Goal: Navigation & Orientation: Find specific page/section

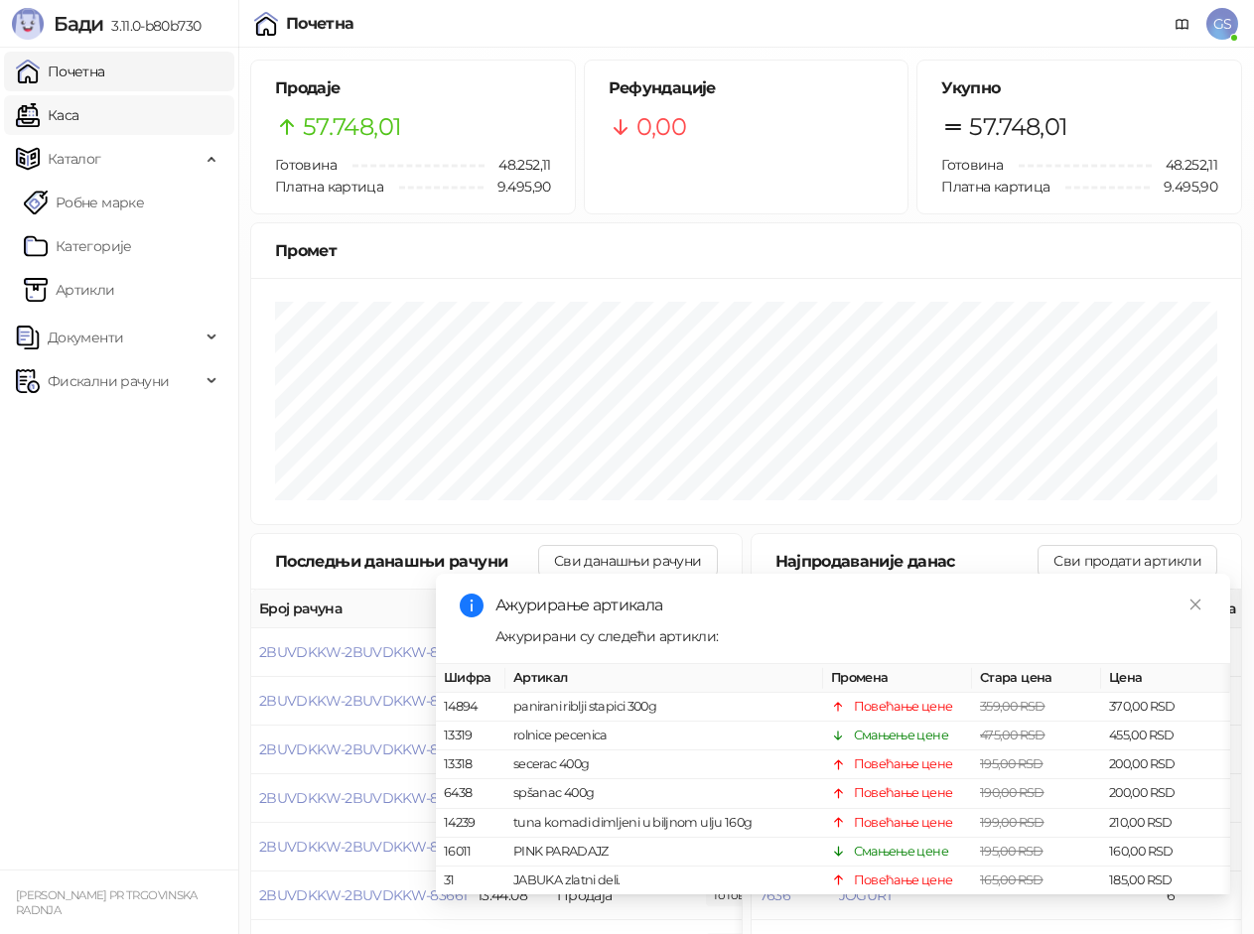
click at [78, 118] on link "Каса" at bounding box center [47, 115] width 63 height 40
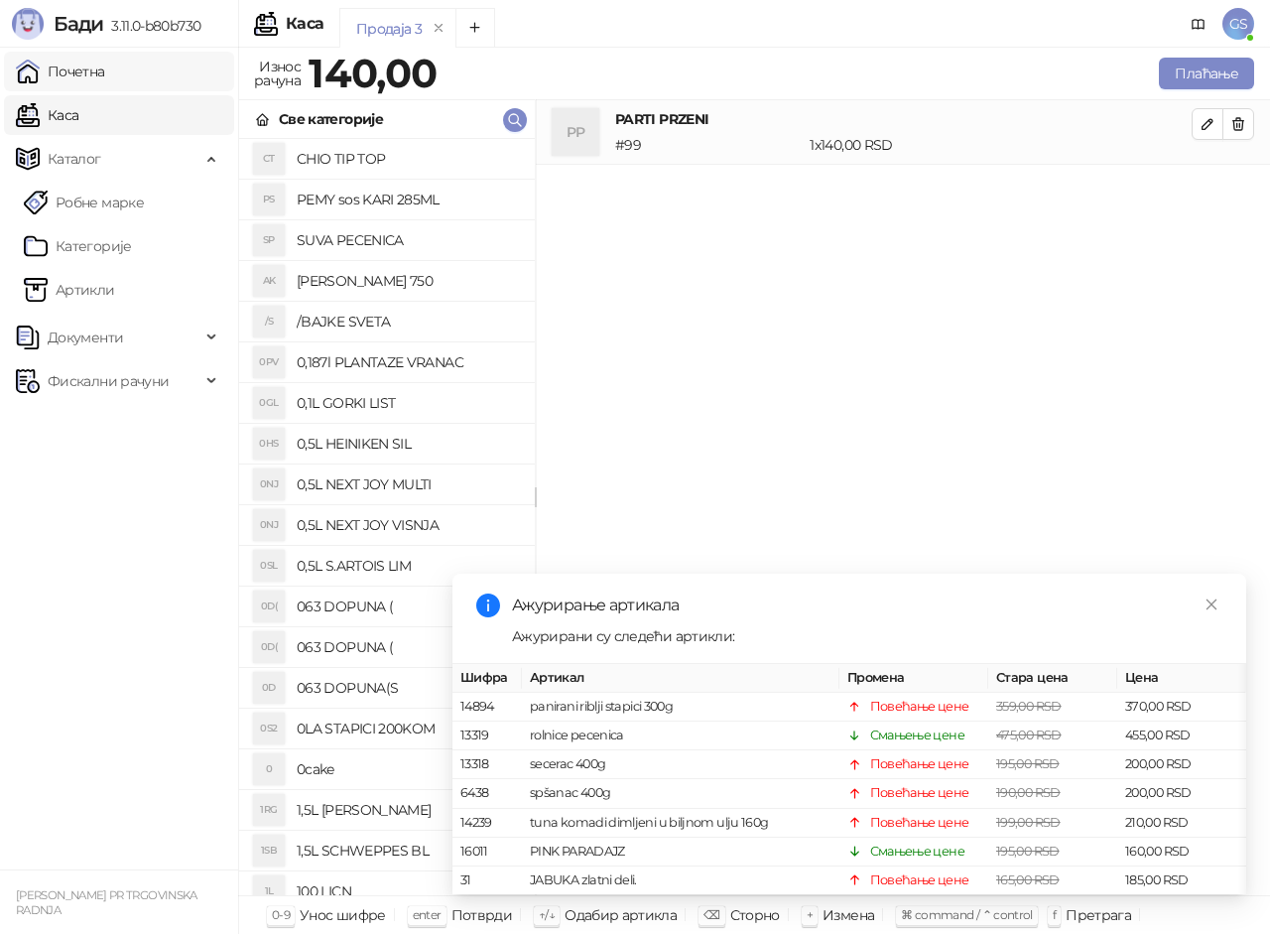
click at [105, 76] on link "Почетна" at bounding box center [60, 72] width 89 height 40
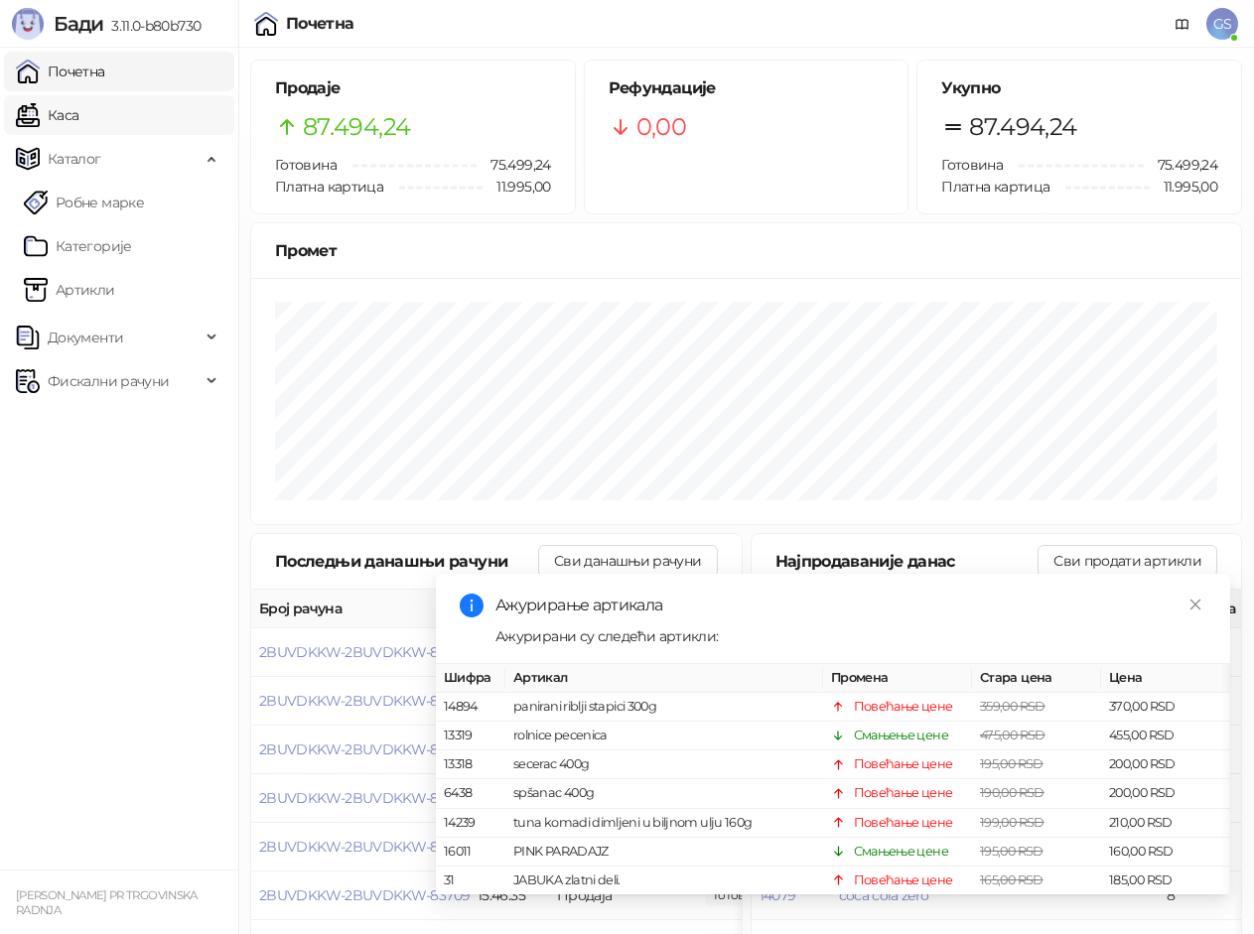
click at [78, 104] on link "Каса" at bounding box center [47, 115] width 63 height 40
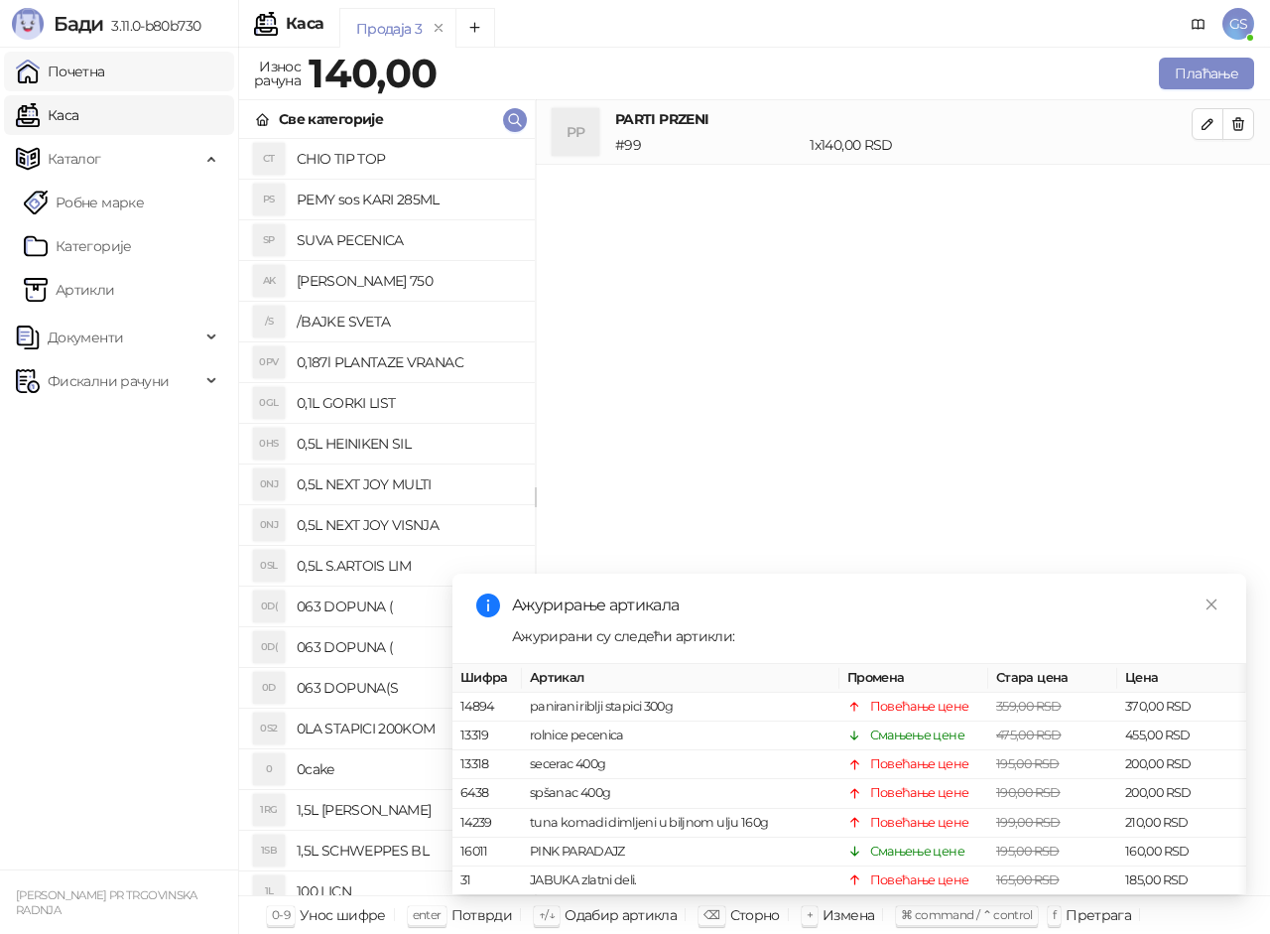
click at [105, 65] on link "Почетна" at bounding box center [60, 72] width 89 height 40
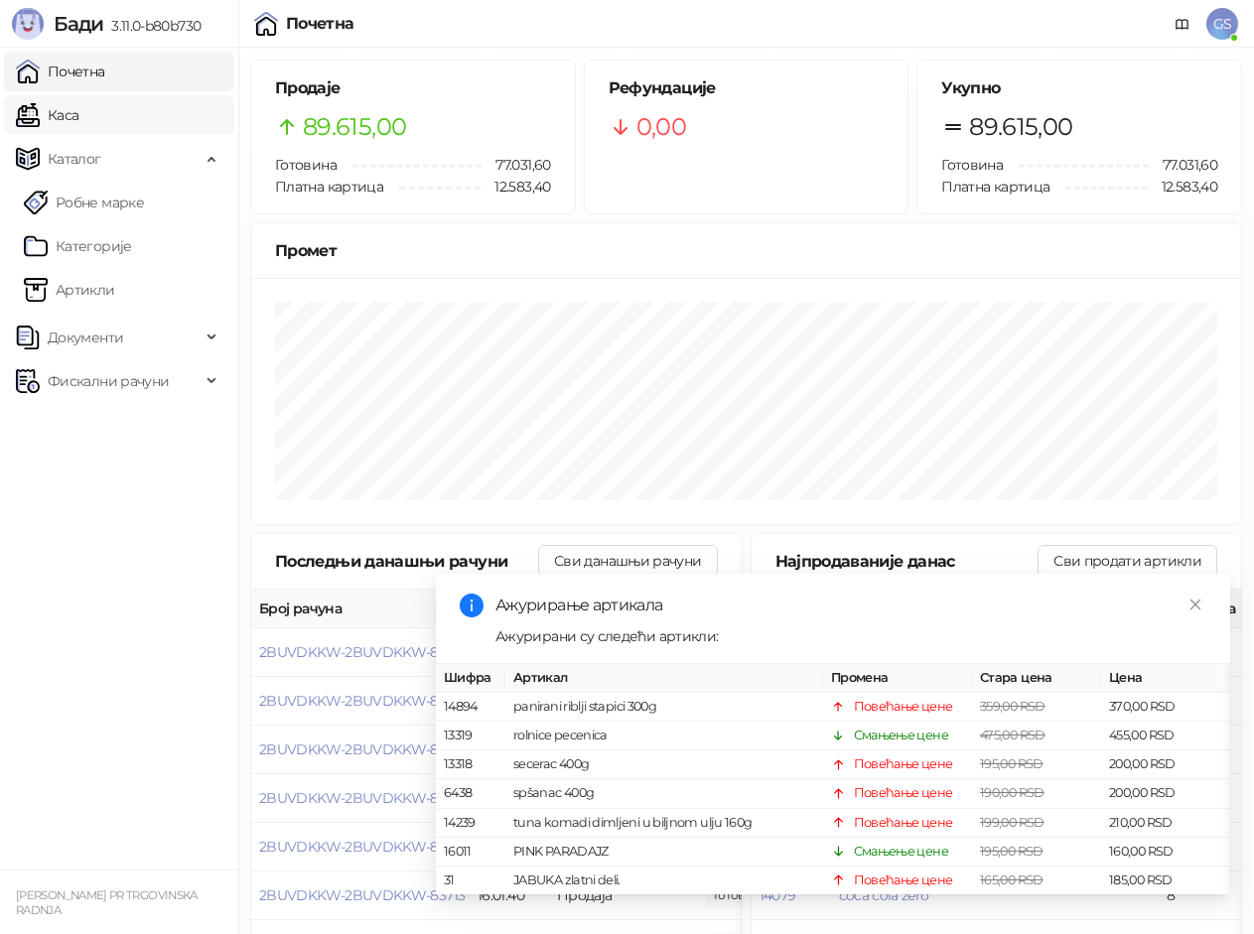
click at [78, 120] on link "Каса" at bounding box center [47, 115] width 63 height 40
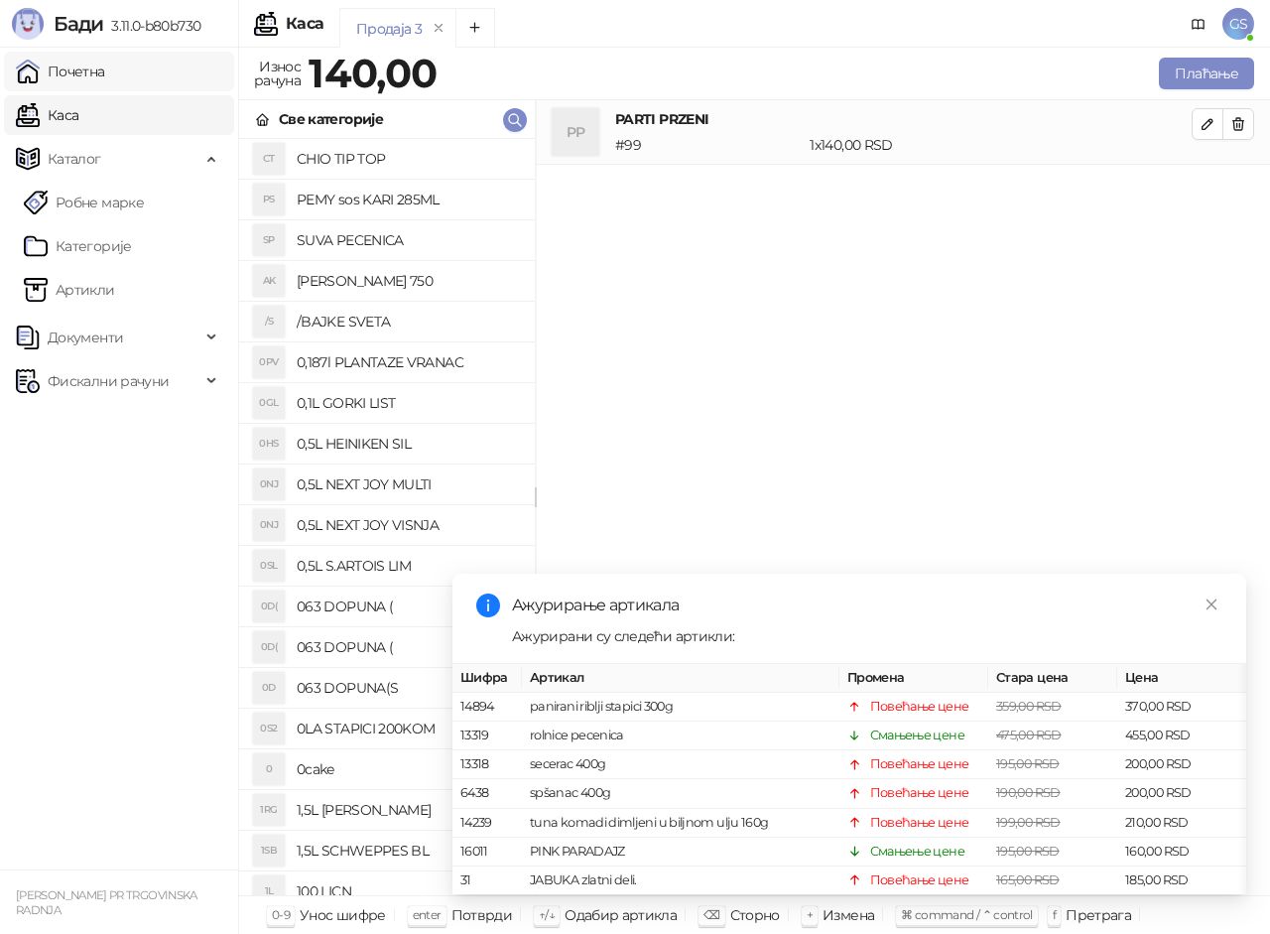
click at [105, 68] on link "Почетна" at bounding box center [60, 72] width 89 height 40
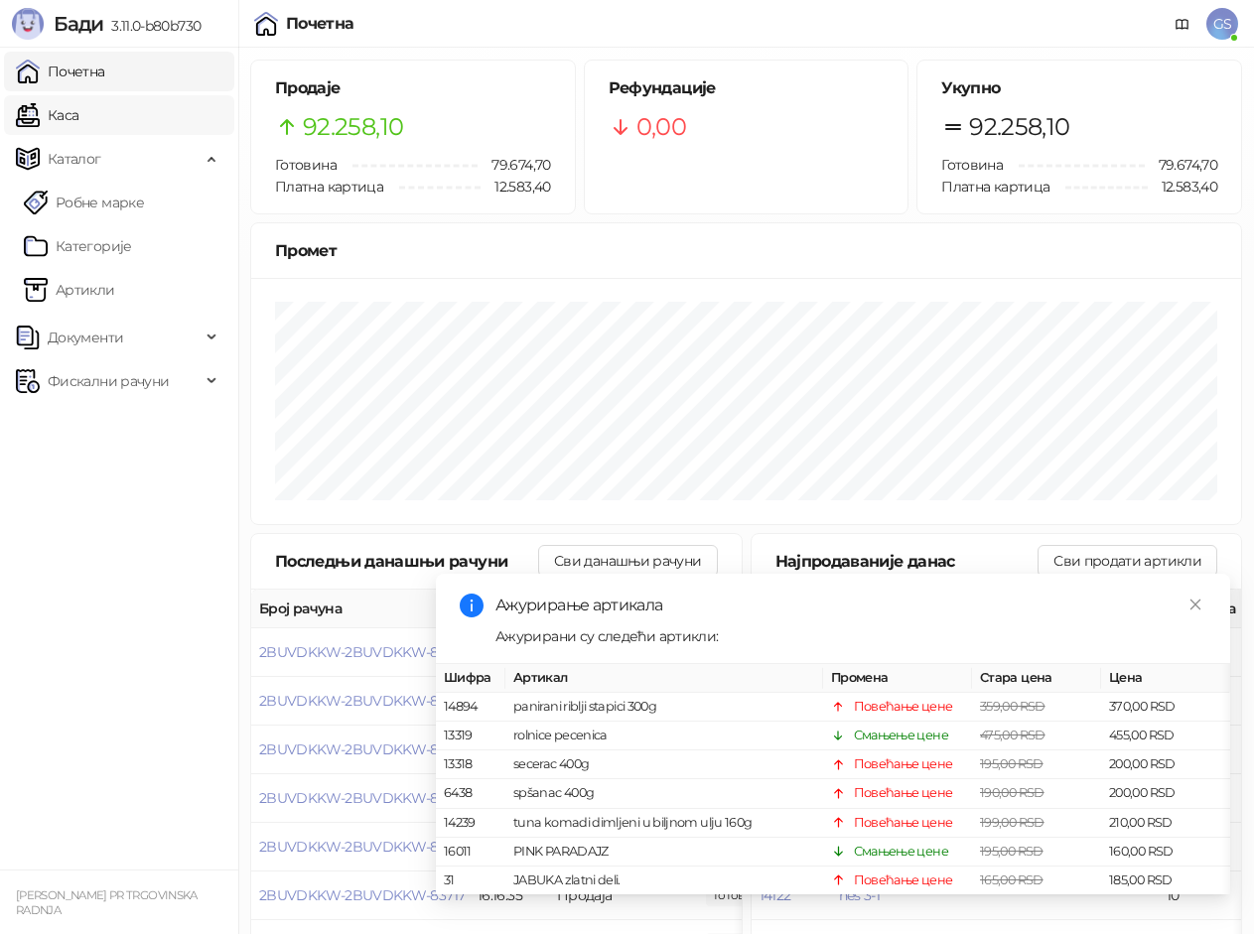
click at [78, 115] on link "Каса" at bounding box center [47, 115] width 63 height 40
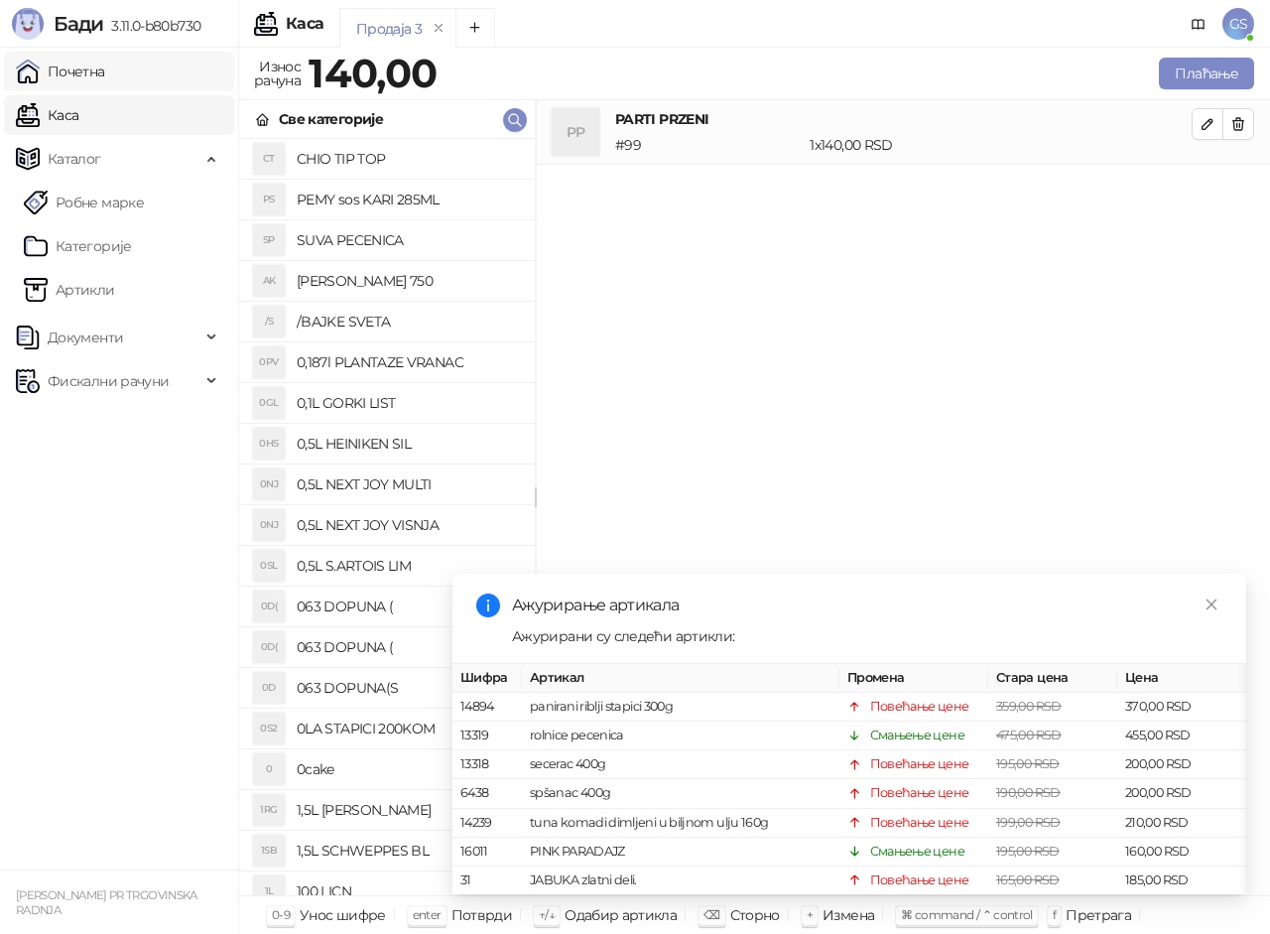
click at [105, 73] on link "Почетна" at bounding box center [60, 72] width 89 height 40
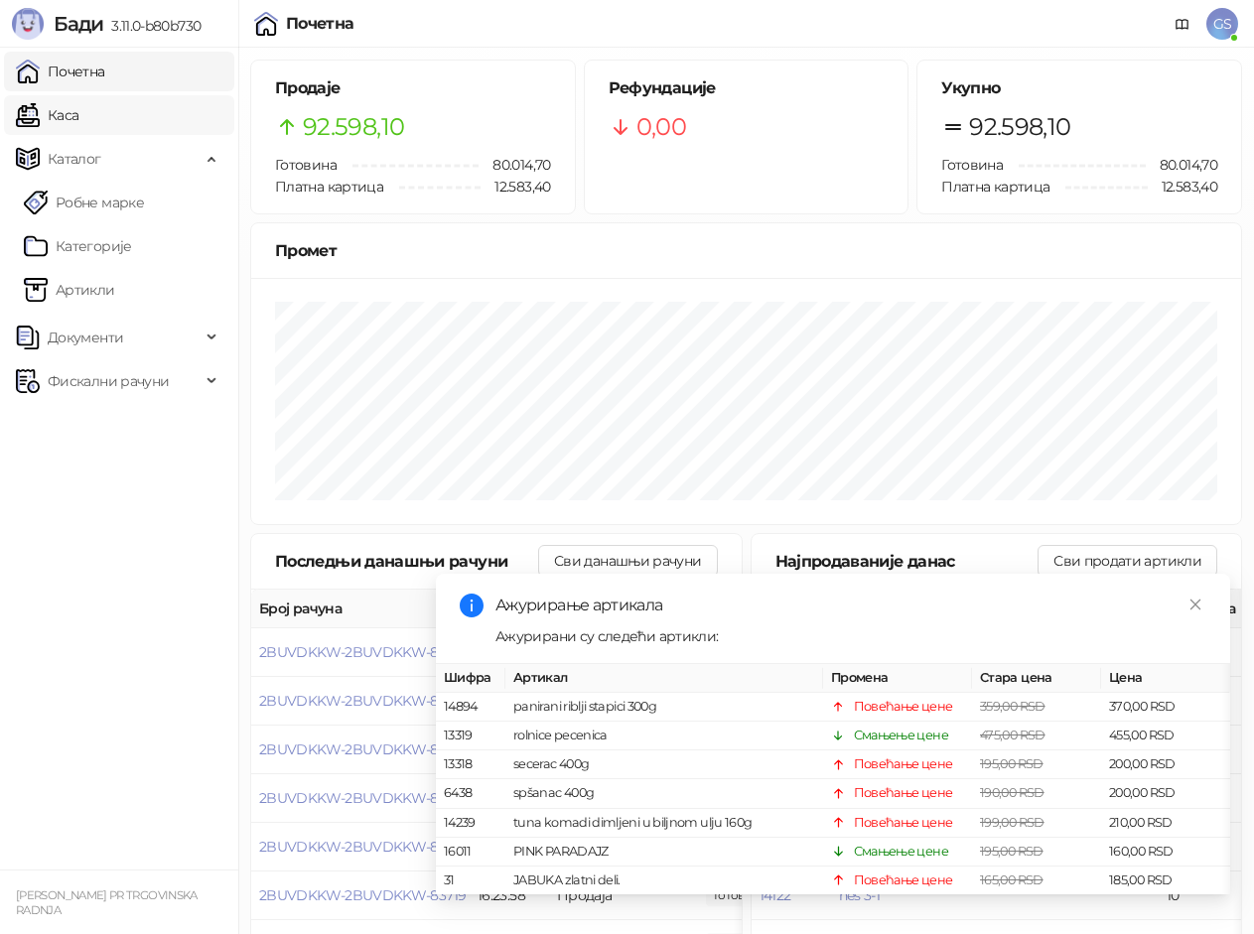
click at [78, 110] on link "Каса" at bounding box center [47, 115] width 63 height 40
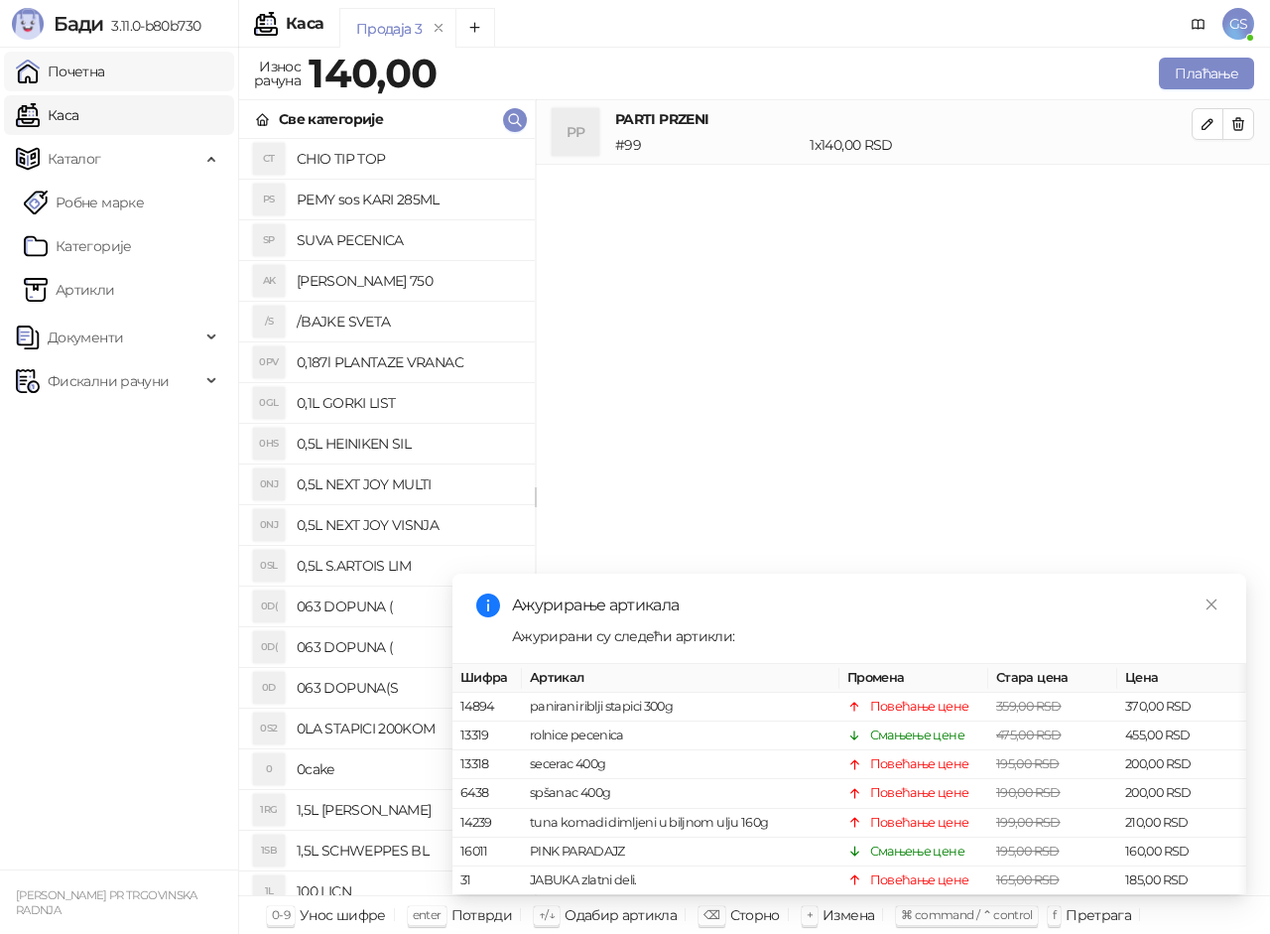
click at [105, 74] on link "Почетна" at bounding box center [60, 72] width 89 height 40
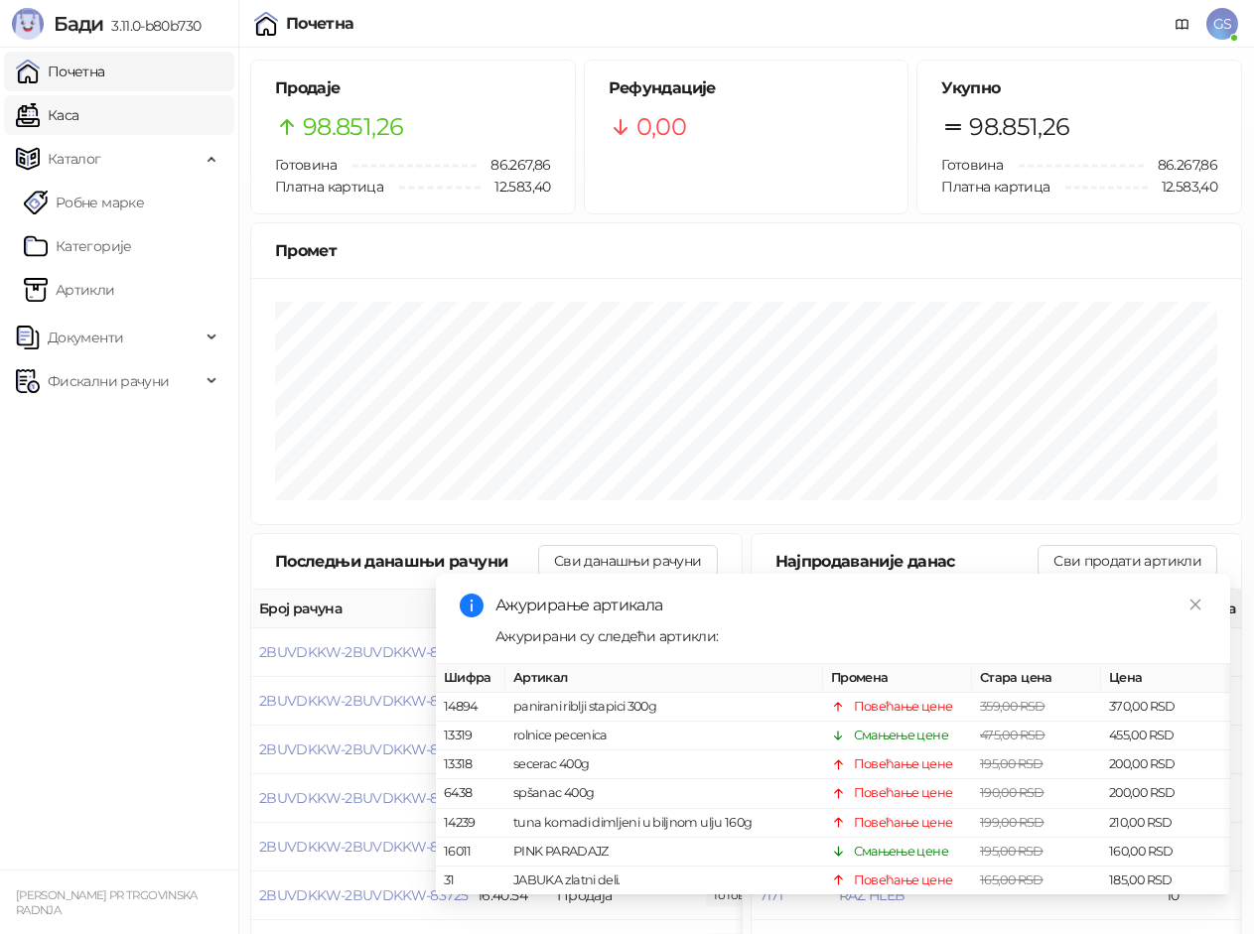
click at [78, 114] on link "Каса" at bounding box center [47, 115] width 63 height 40
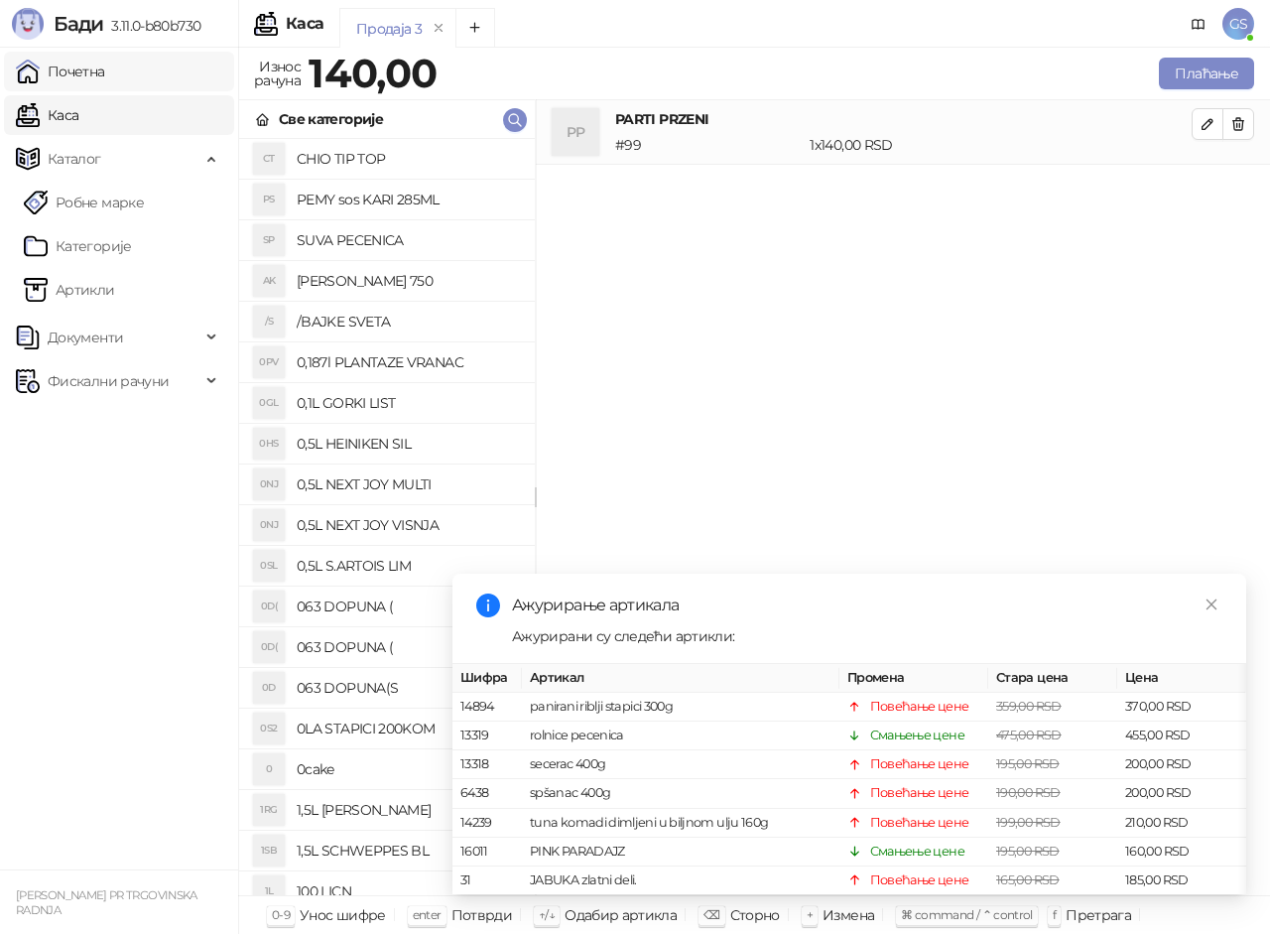
click at [81, 76] on link "Почетна" at bounding box center [60, 72] width 89 height 40
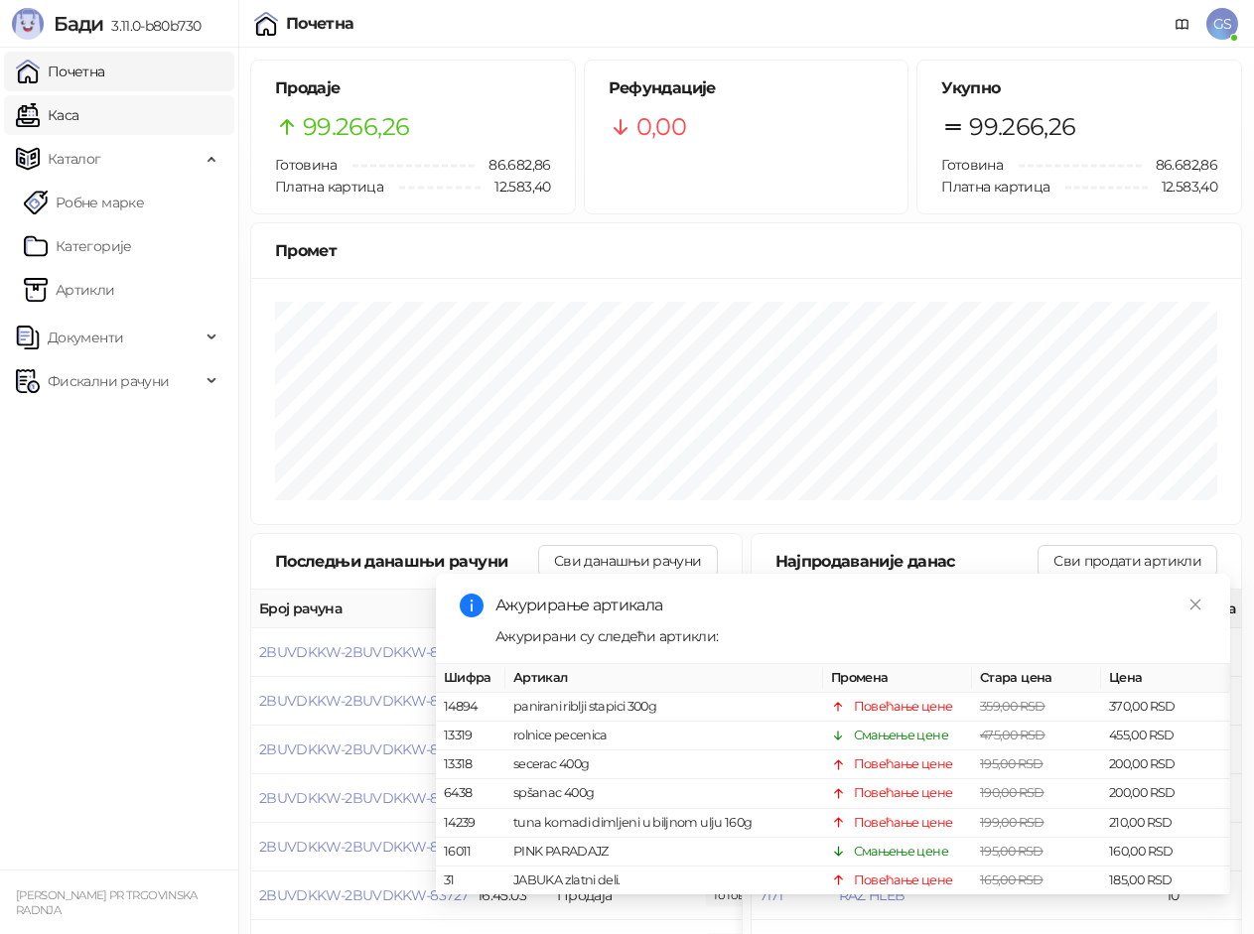
click at [78, 99] on link "Каса" at bounding box center [47, 115] width 63 height 40
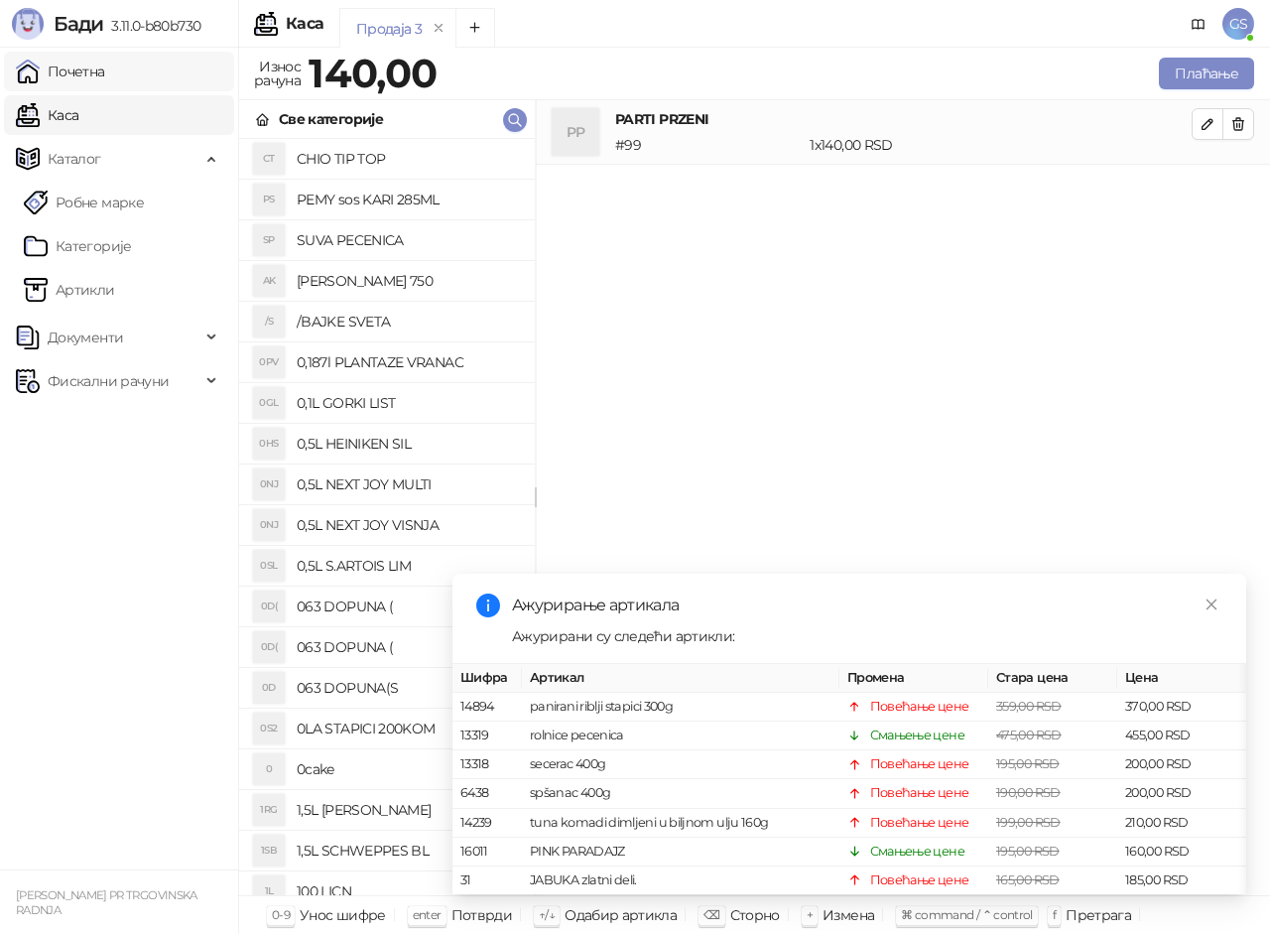
click at [84, 73] on link "Почетна" at bounding box center [60, 72] width 89 height 40
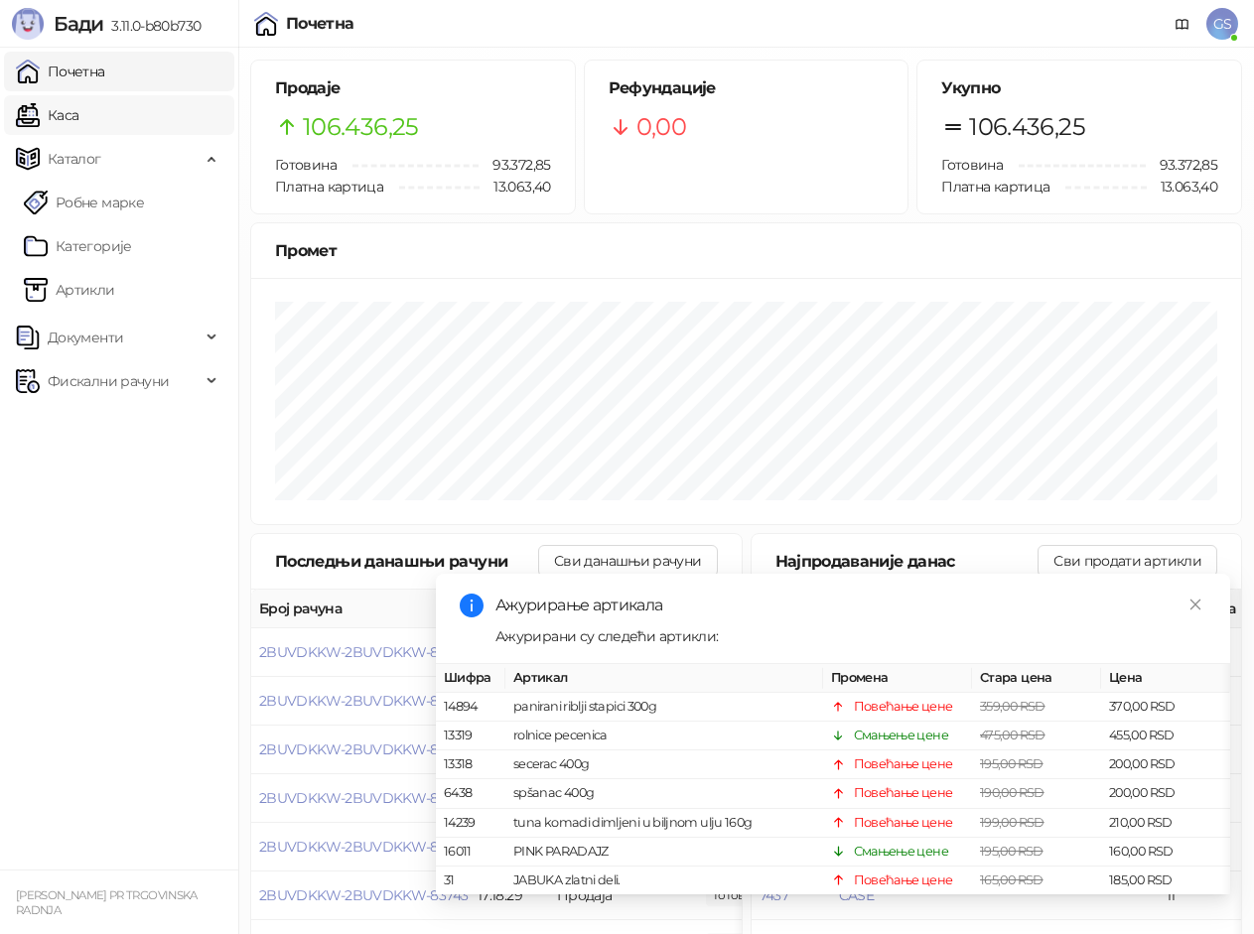
click at [78, 116] on link "Каса" at bounding box center [47, 115] width 63 height 40
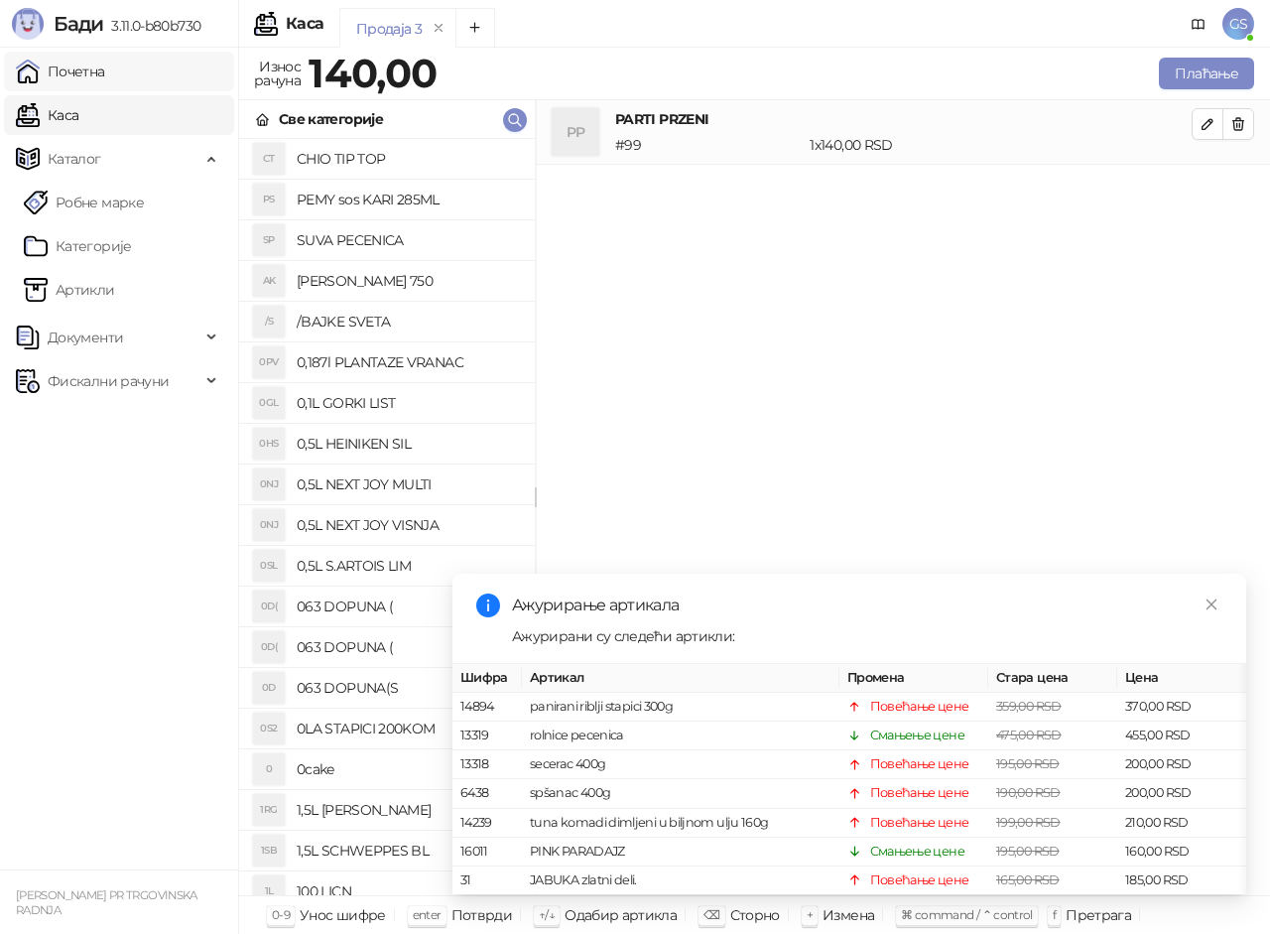
click at [105, 88] on link "Почетна" at bounding box center [60, 72] width 89 height 40
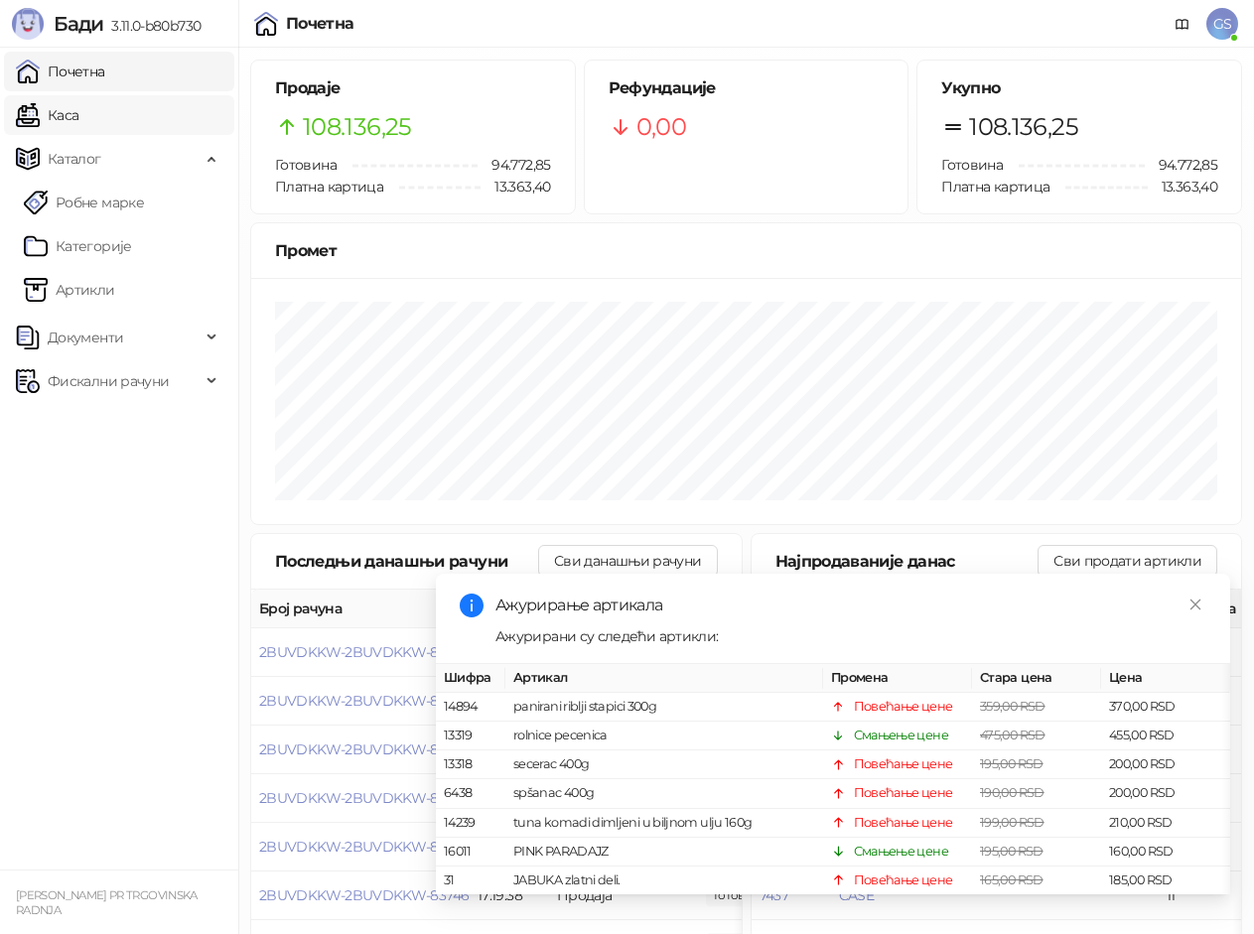
click at [68, 110] on link "Каса" at bounding box center [47, 115] width 63 height 40
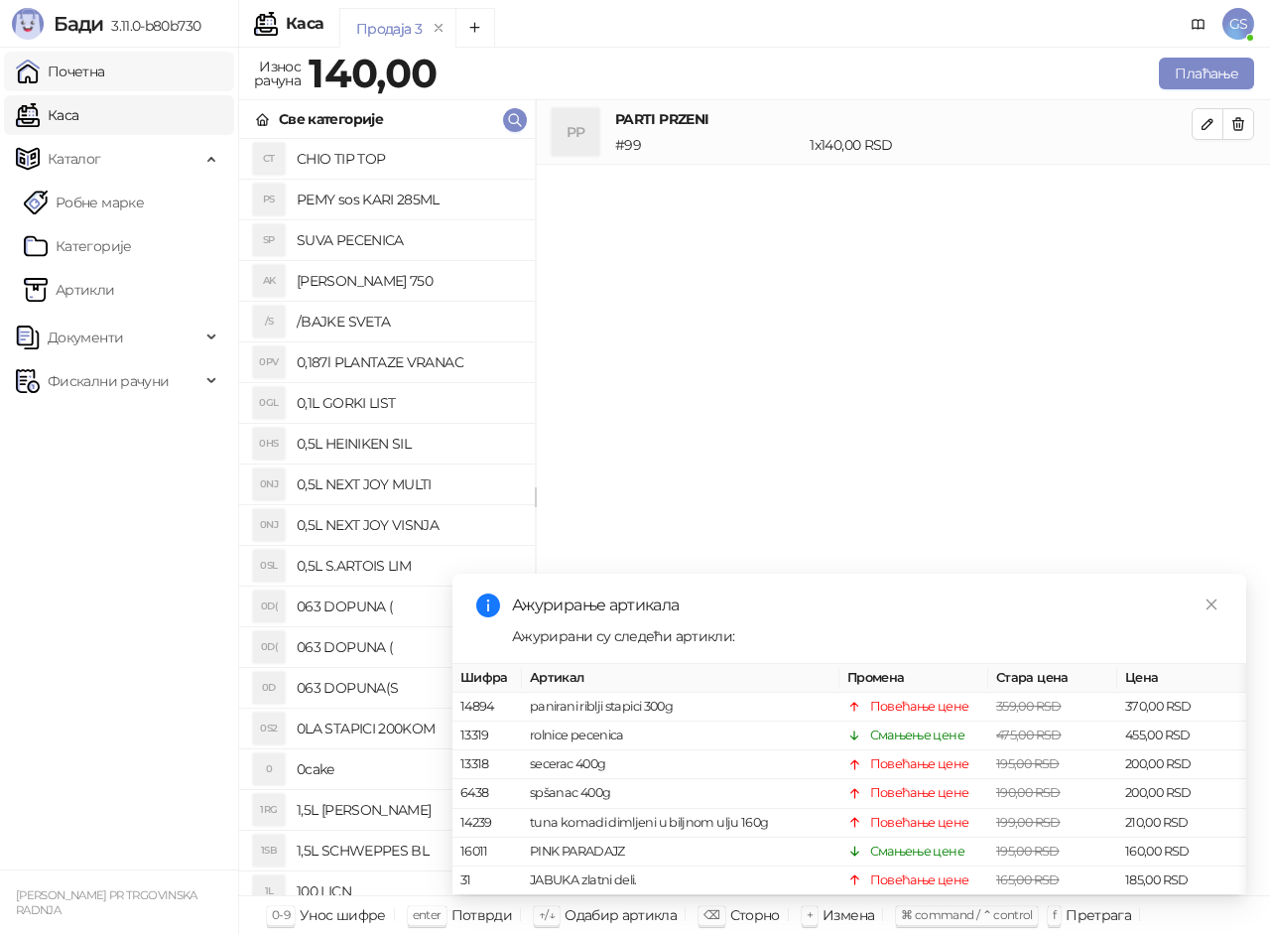
click at [72, 74] on link "Почетна" at bounding box center [60, 72] width 89 height 40
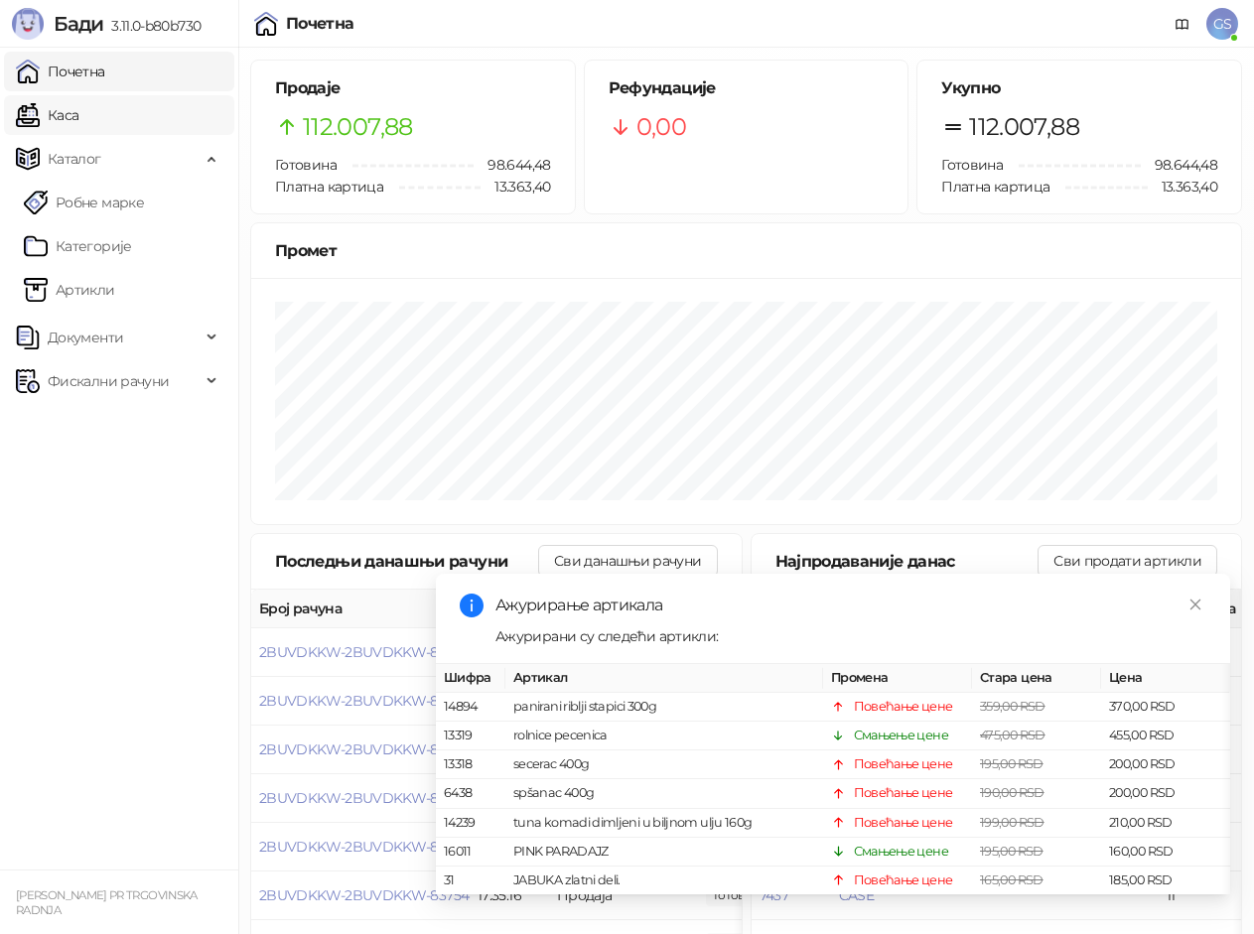
click at [76, 106] on link "Каса" at bounding box center [47, 115] width 63 height 40
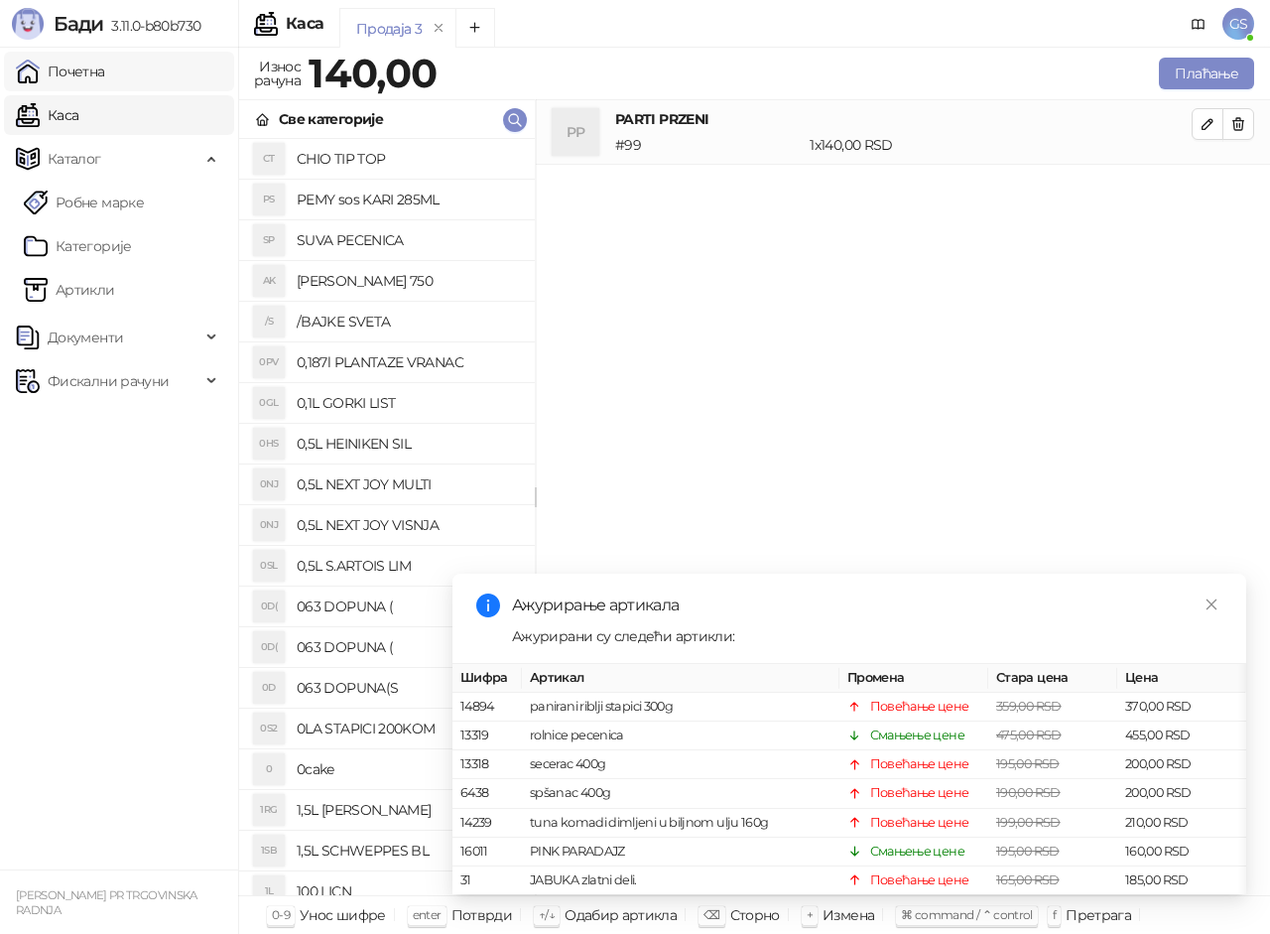
click at [81, 80] on link "Почетна" at bounding box center [60, 72] width 89 height 40
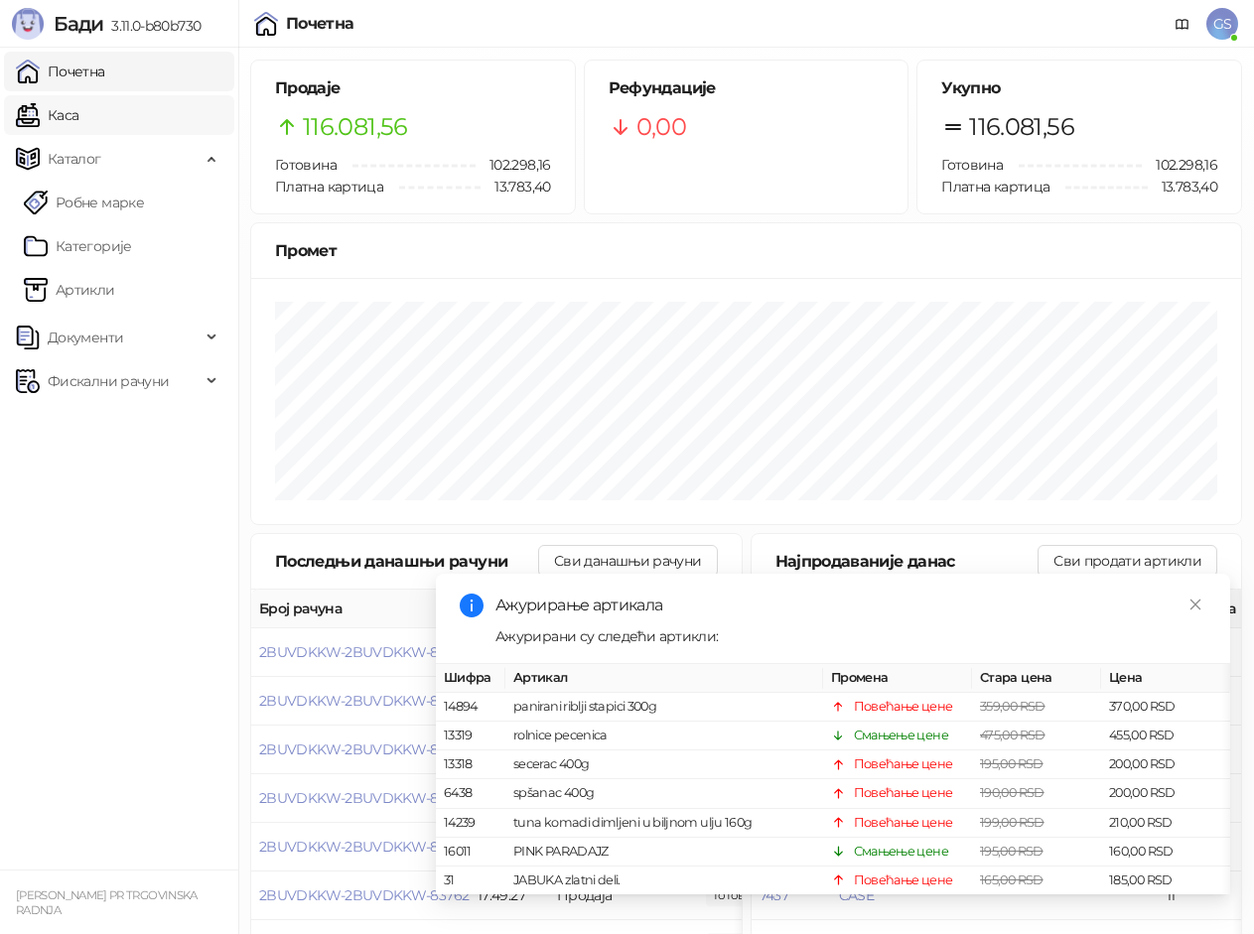
click at [78, 116] on link "Каса" at bounding box center [47, 115] width 63 height 40
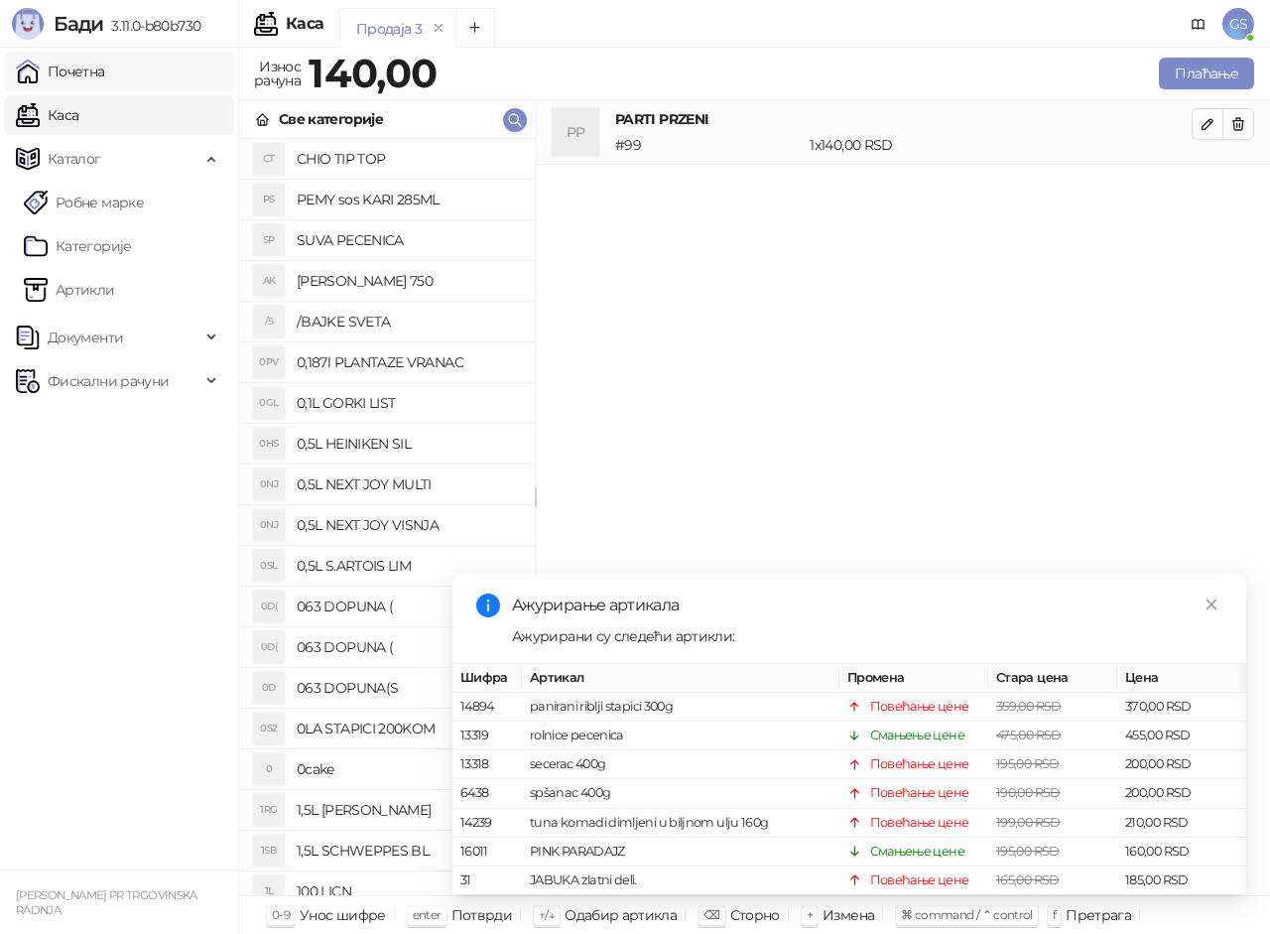
click at [105, 64] on link "Почетна" at bounding box center [60, 72] width 89 height 40
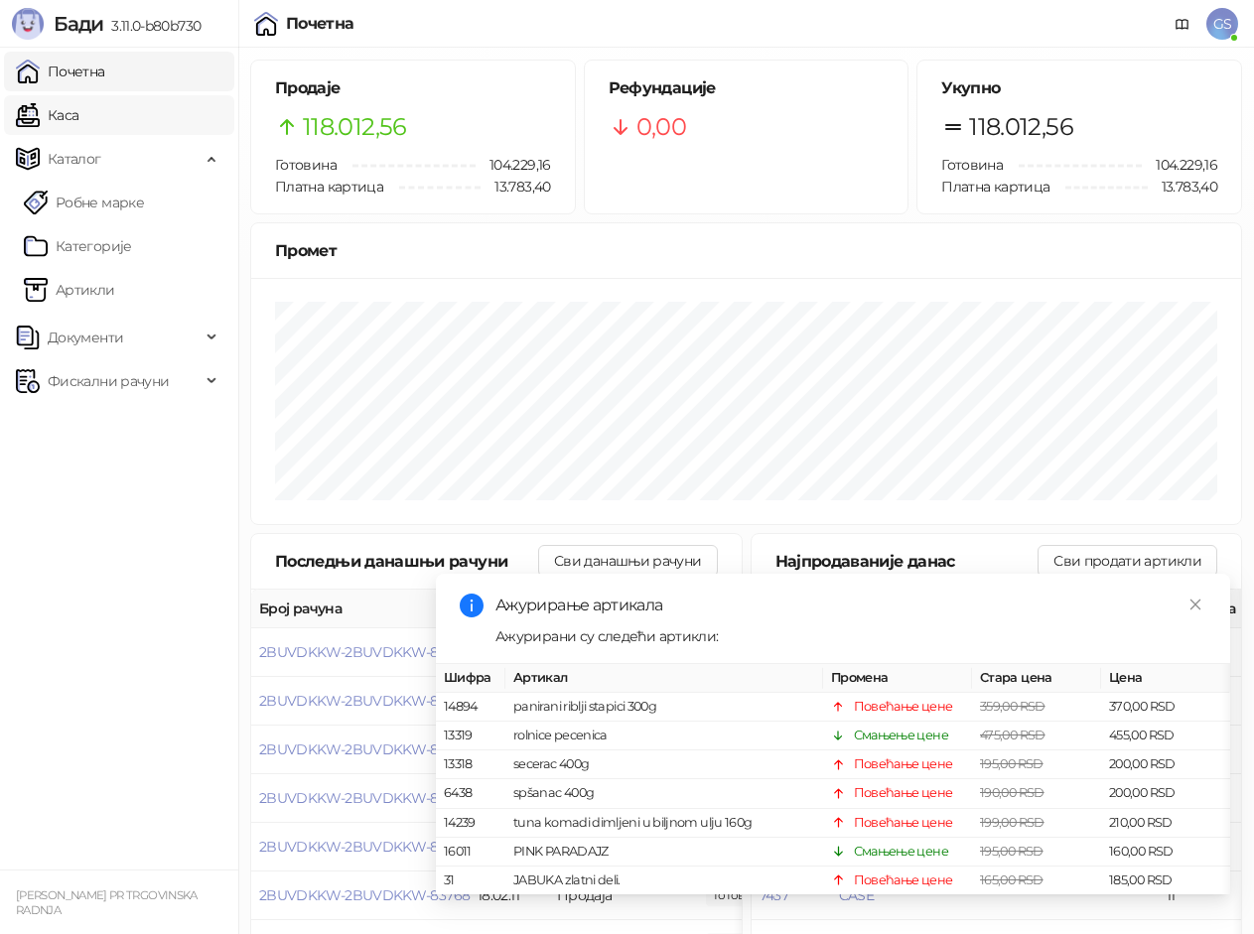
click at [78, 116] on link "Каса" at bounding box center [47, 115] width 63 height 40
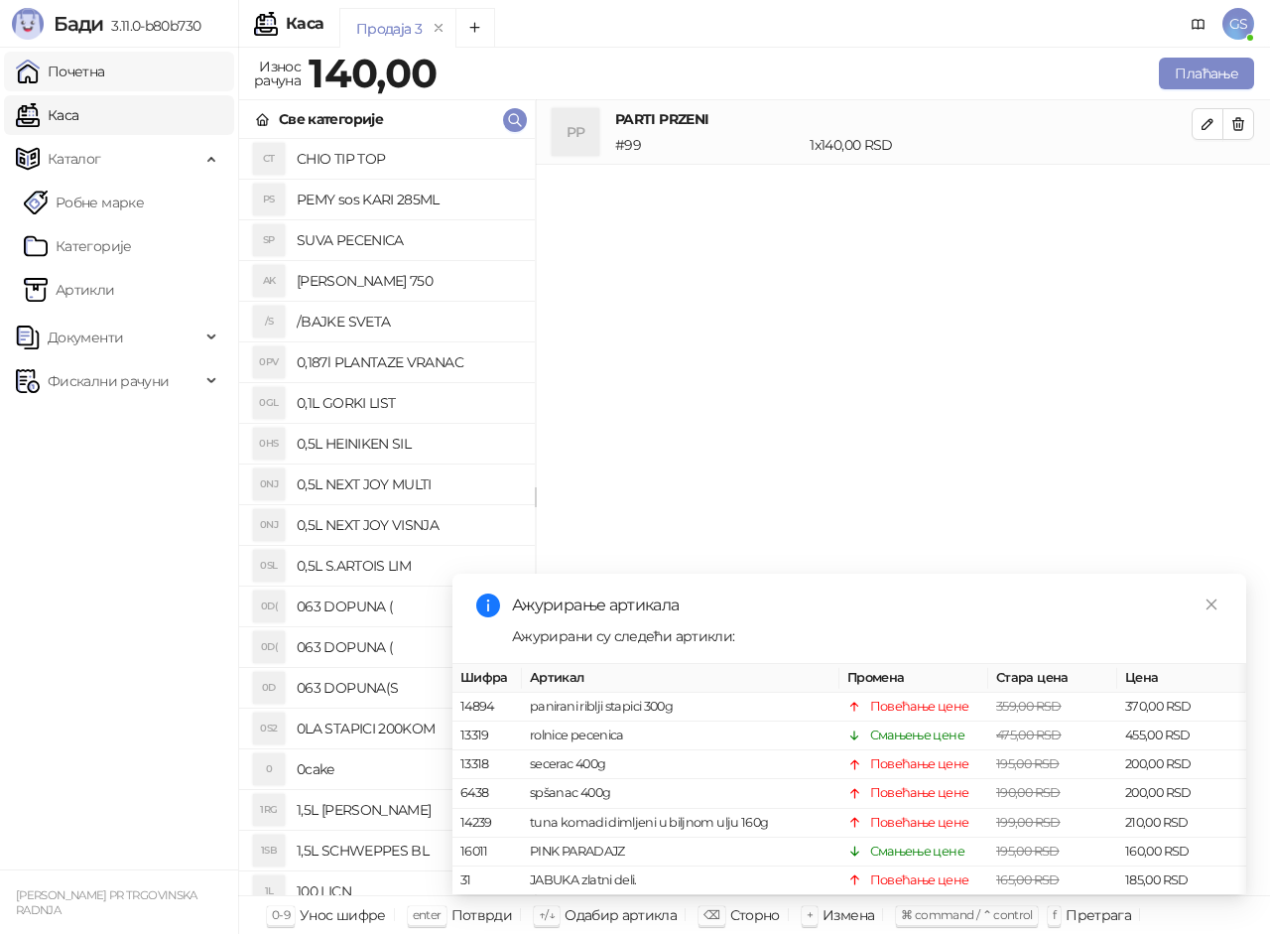
click at [105, 74] on link "Почетна" at bounding box center [60, 72] width 89 height 40
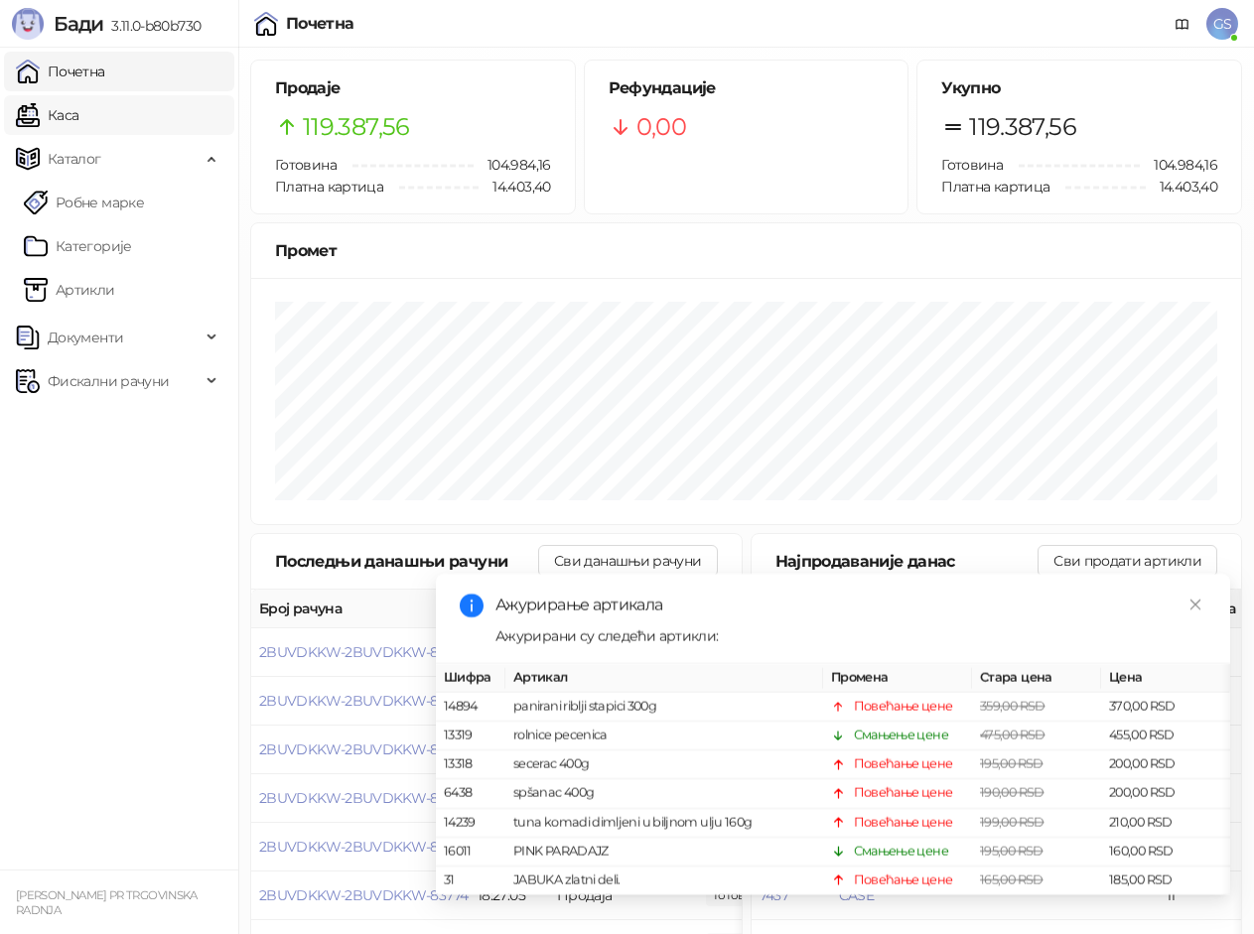
click at [78, 122] on link "Каса" at bounding box center [47, 115] width 63 height 40
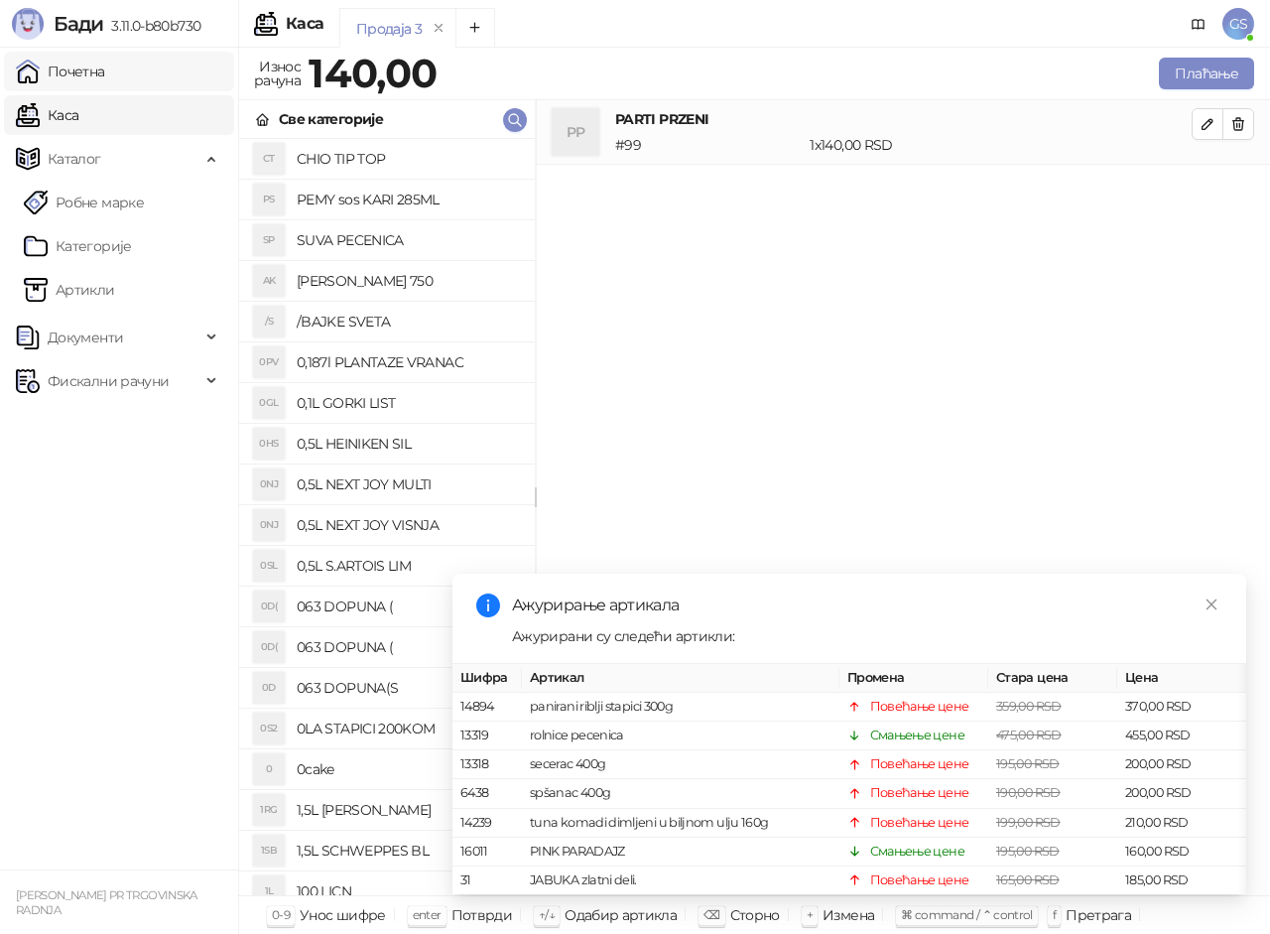
click at [105, 73] on link "Почетна" at bounding box center [60, 72] width 89 height 40
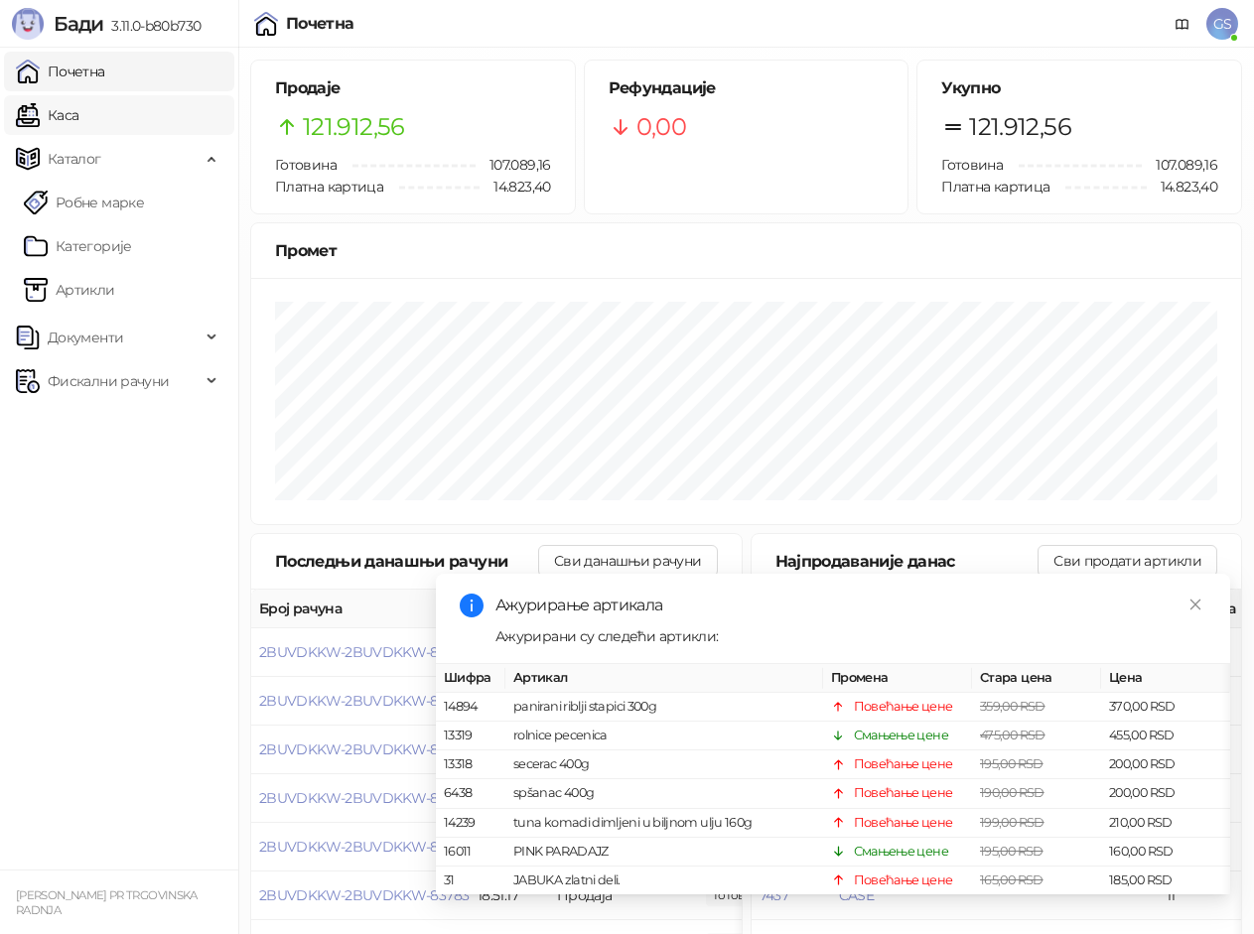
click at [78, 117] on link "Каса" at bounding box center [47, 115] width 63 height 40
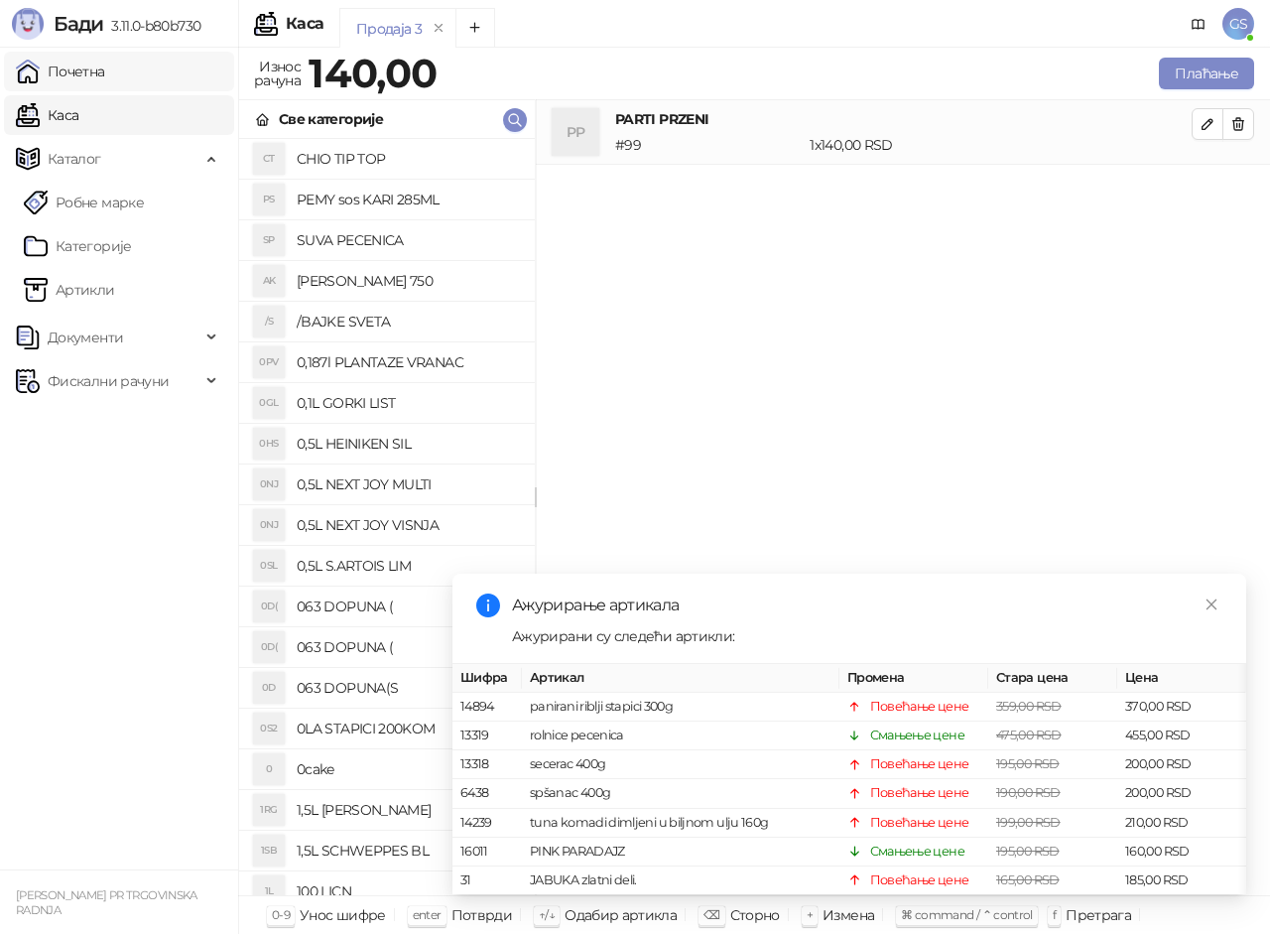
click at [105, 64] on link "Почетна" at bounding box center [60, 72] width 89 height 40
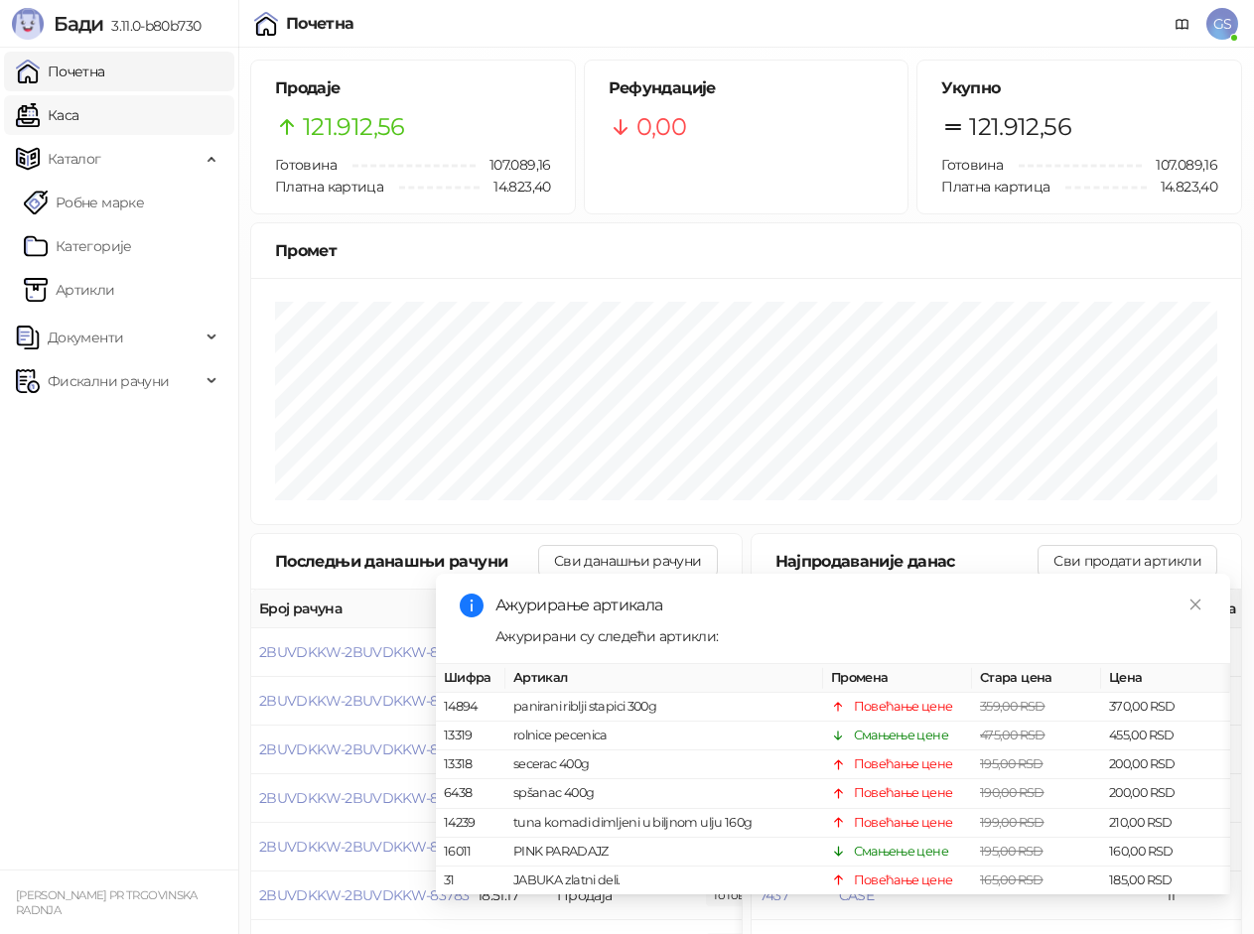
click at [78, 115] on link "Каса" at bounding box center [47, 115] width 63 height 40
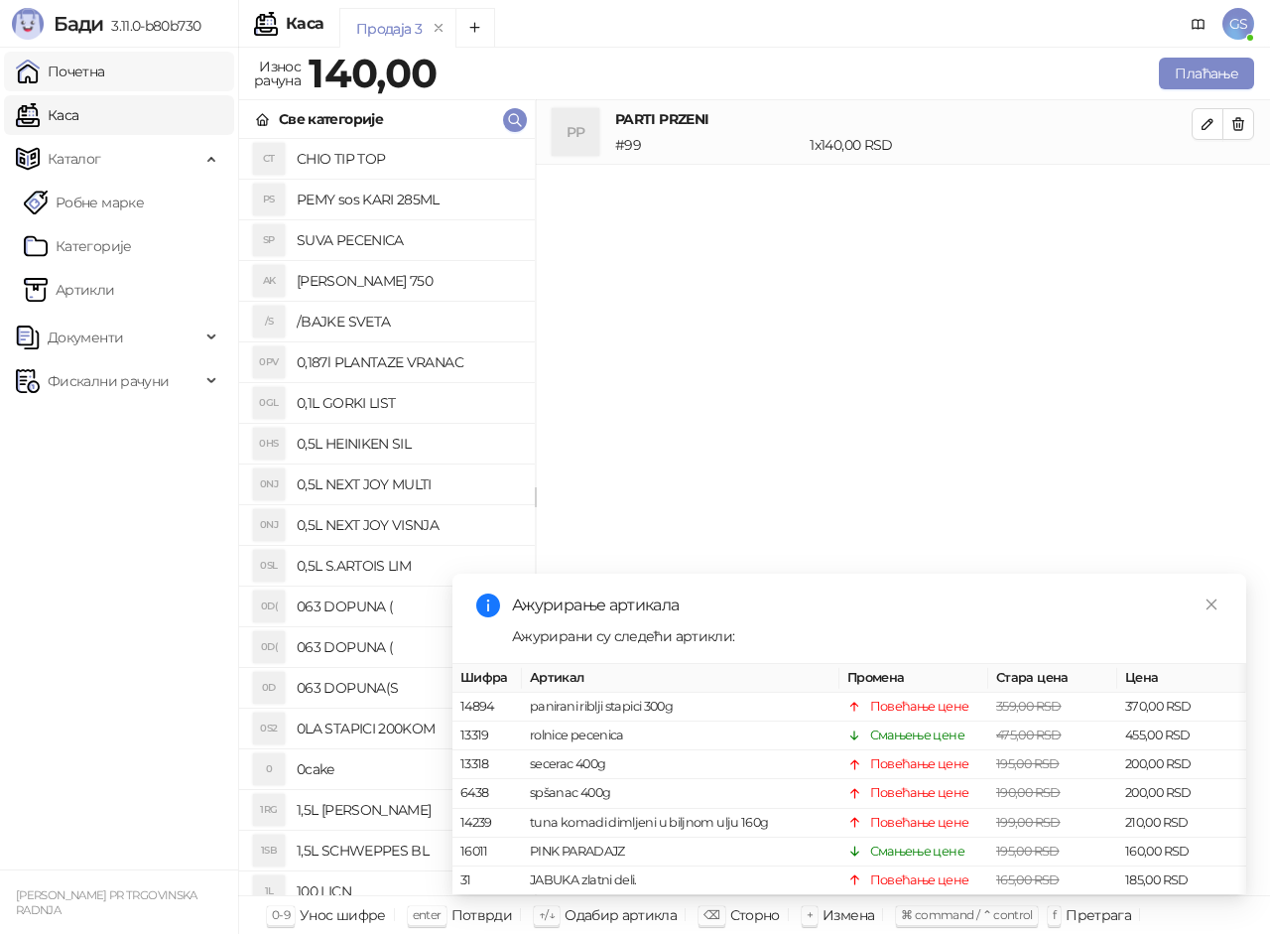
click at [97, 74] on link "Почетна" at bounding box center [60, 72] width 89 height 40
